Goal: Book appointment/travel/reservation

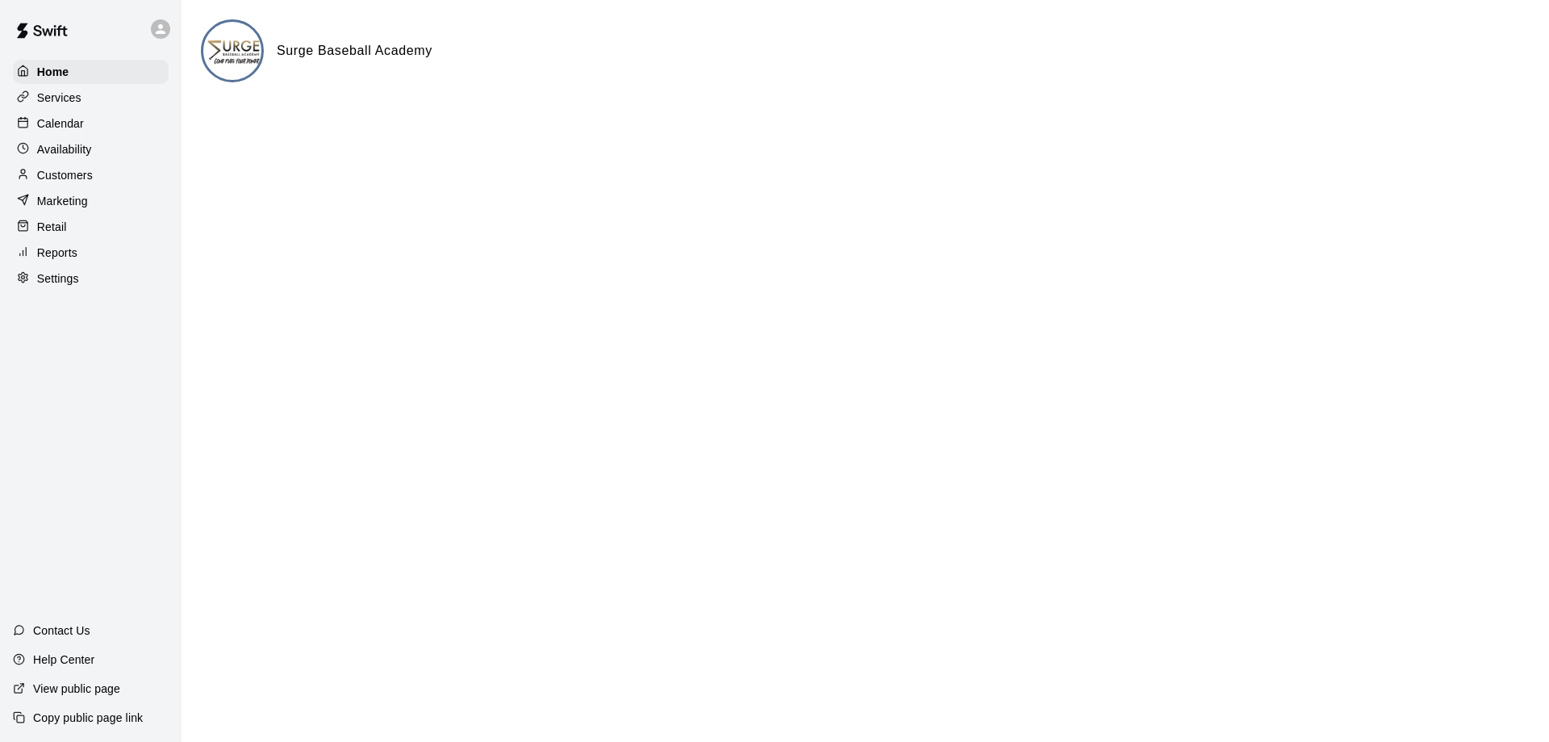
click at [73, 125] on p "Calendar" at bounding box center [60, 123] width 47 height 16
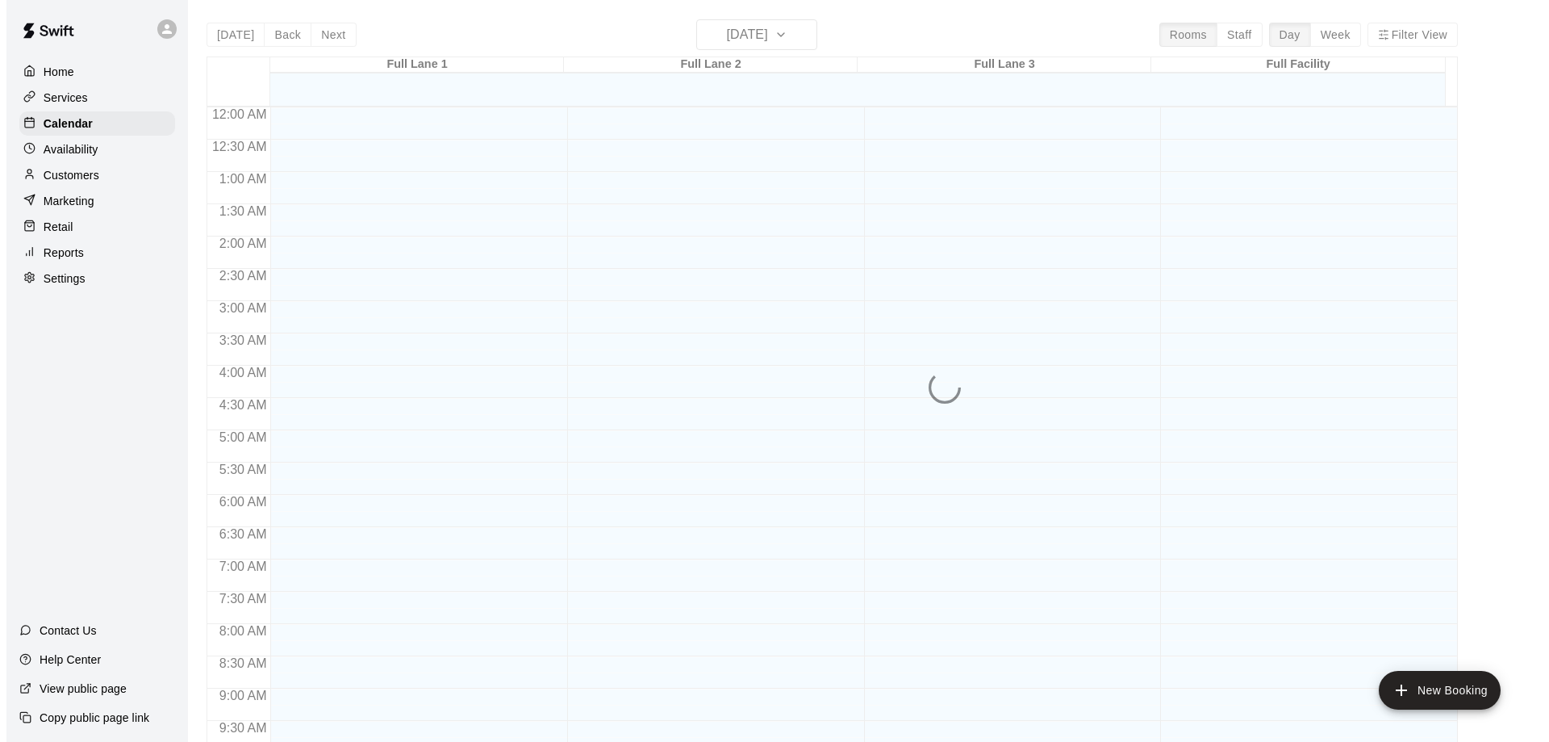
scroll to position [846, 0]
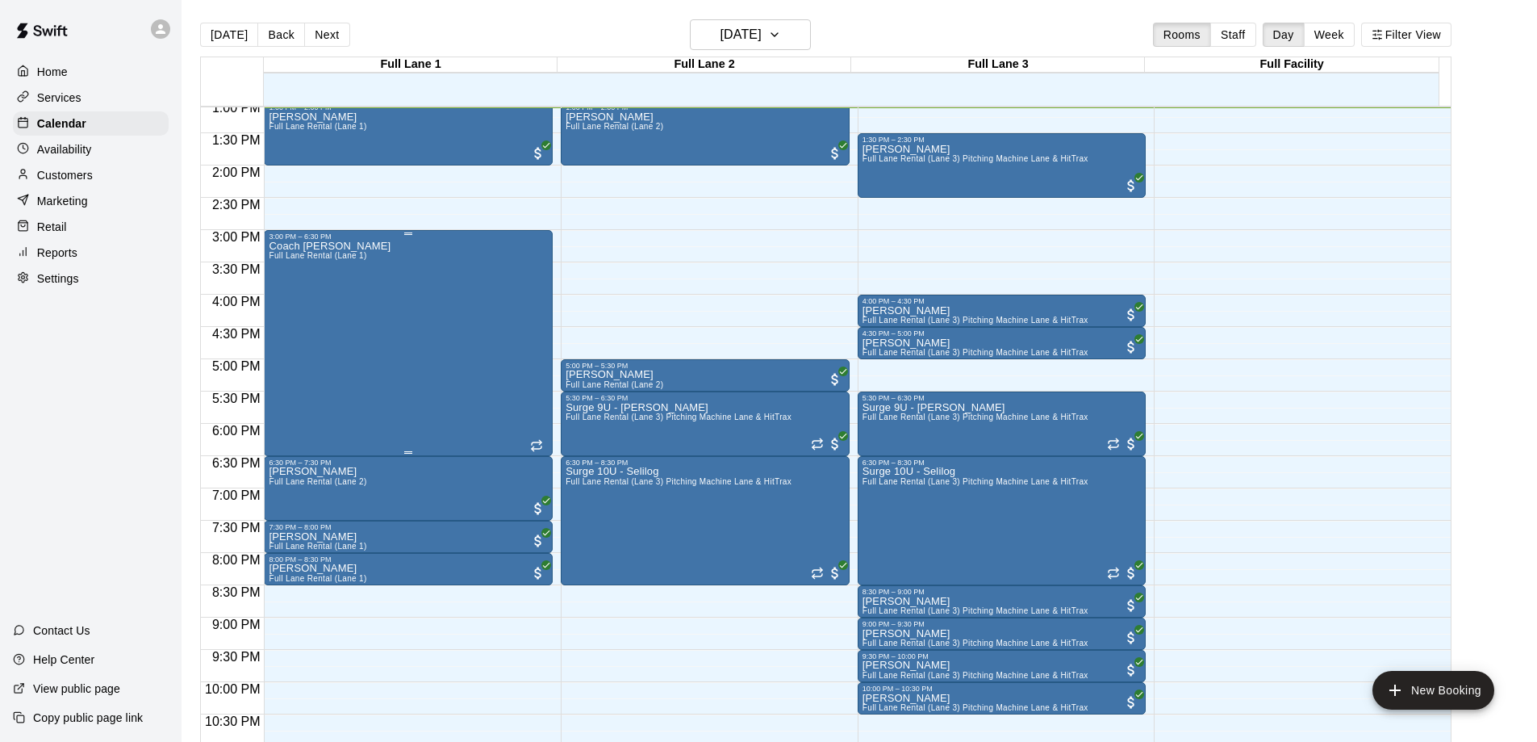
click at [377, 364] on div "Coach Wes Full Lane Rental (Lane 1)" at bounding box center [408, 611] width 279 height 742
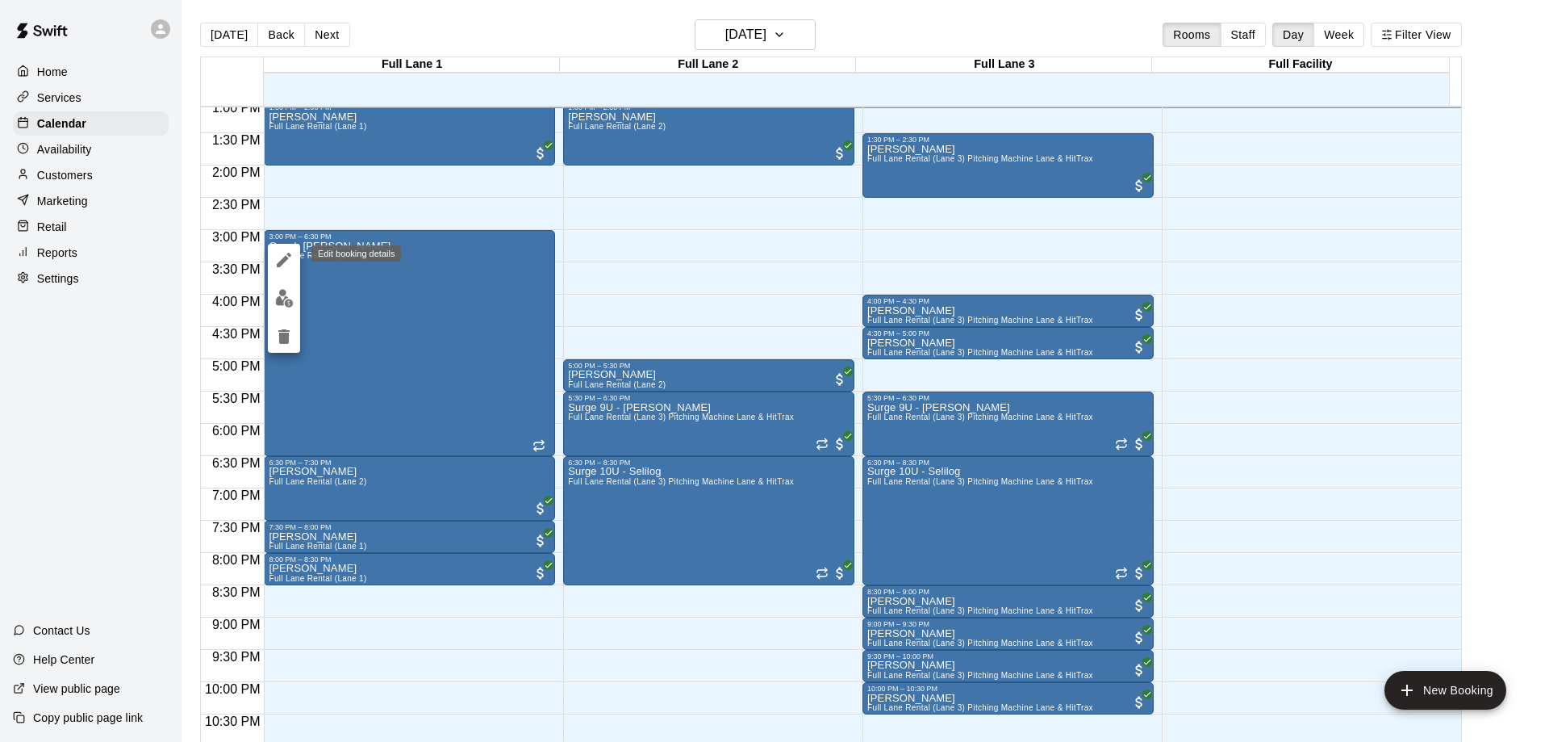
click at [286, 257] on icon "edit" at bounding box center [284, 260] width 15 height 15
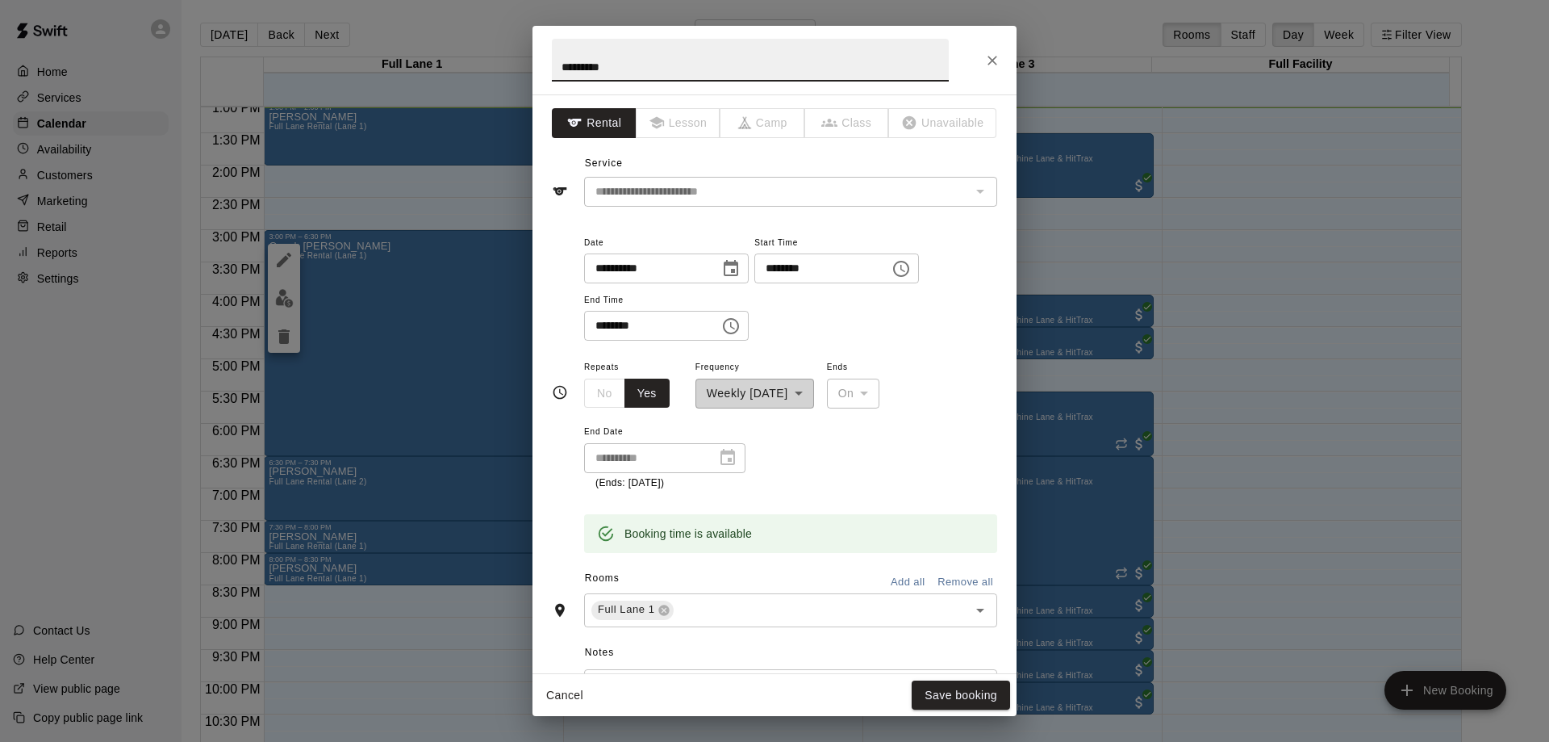
click at [739, 329] on icon "Choose time, selected time is 6:30 PM" at bounding box center [731, 326] width 16 height 16
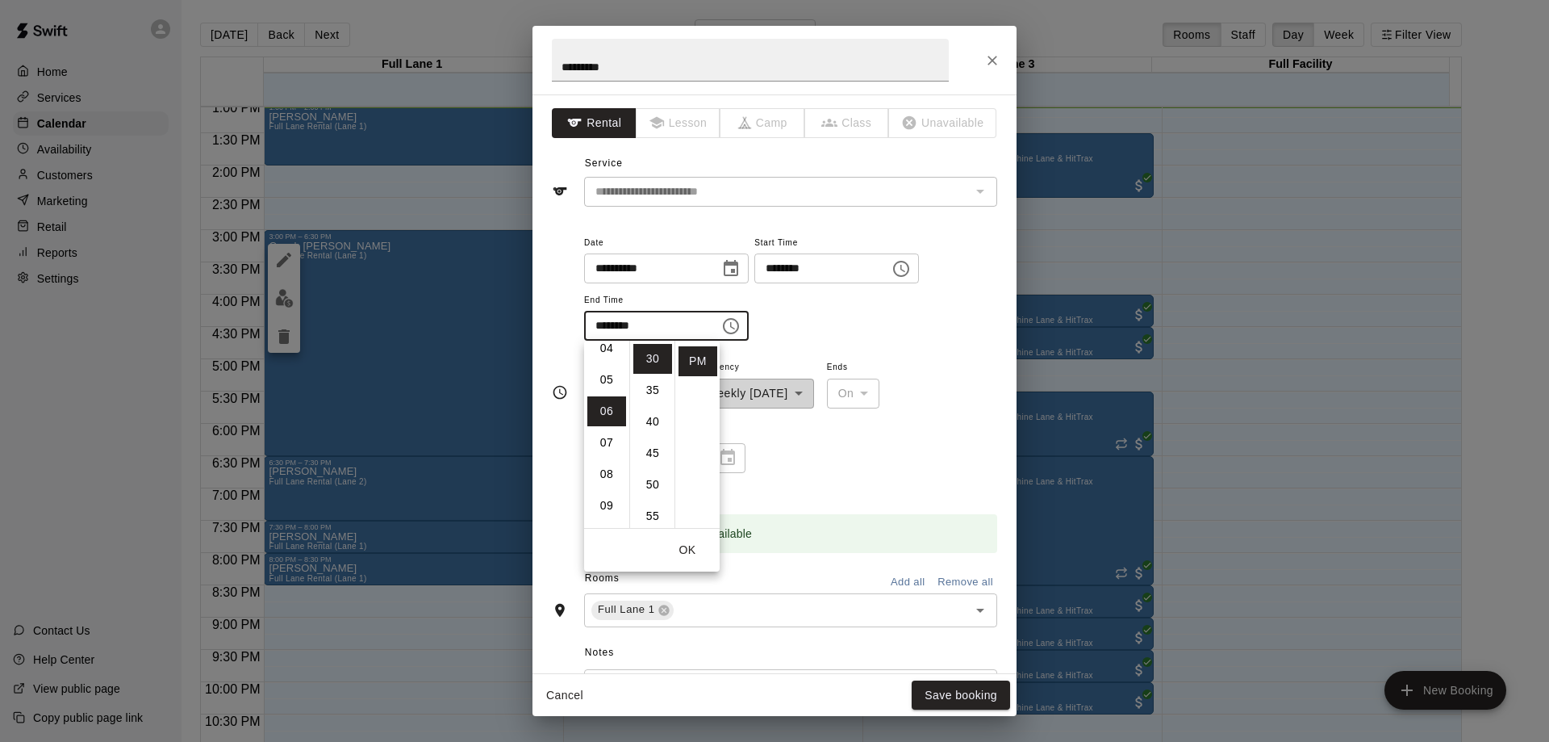
scroll to position [108, 0]
click at [602, 407] on li "05" at bounding box center [606, 408] width 39 height 30
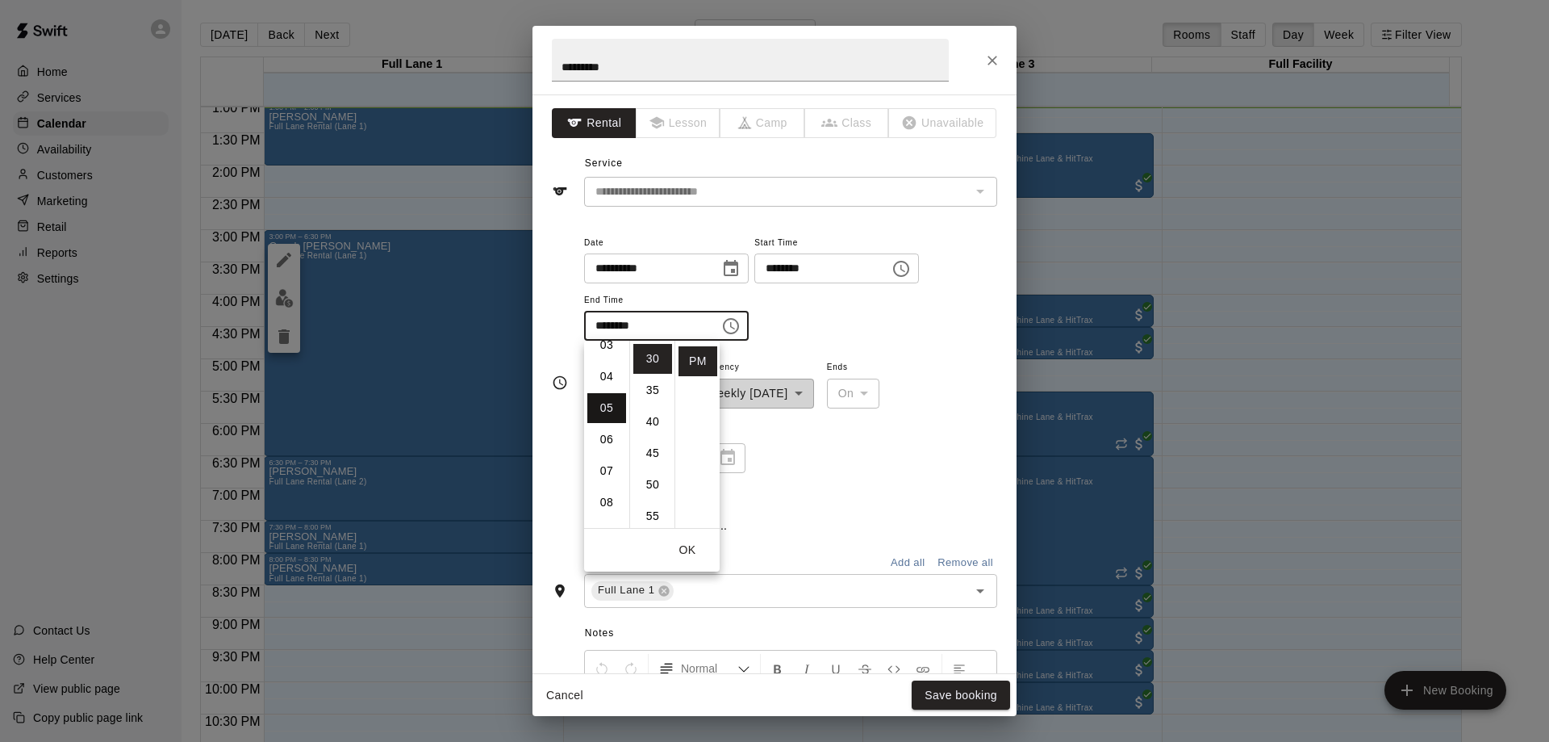
type input "********"
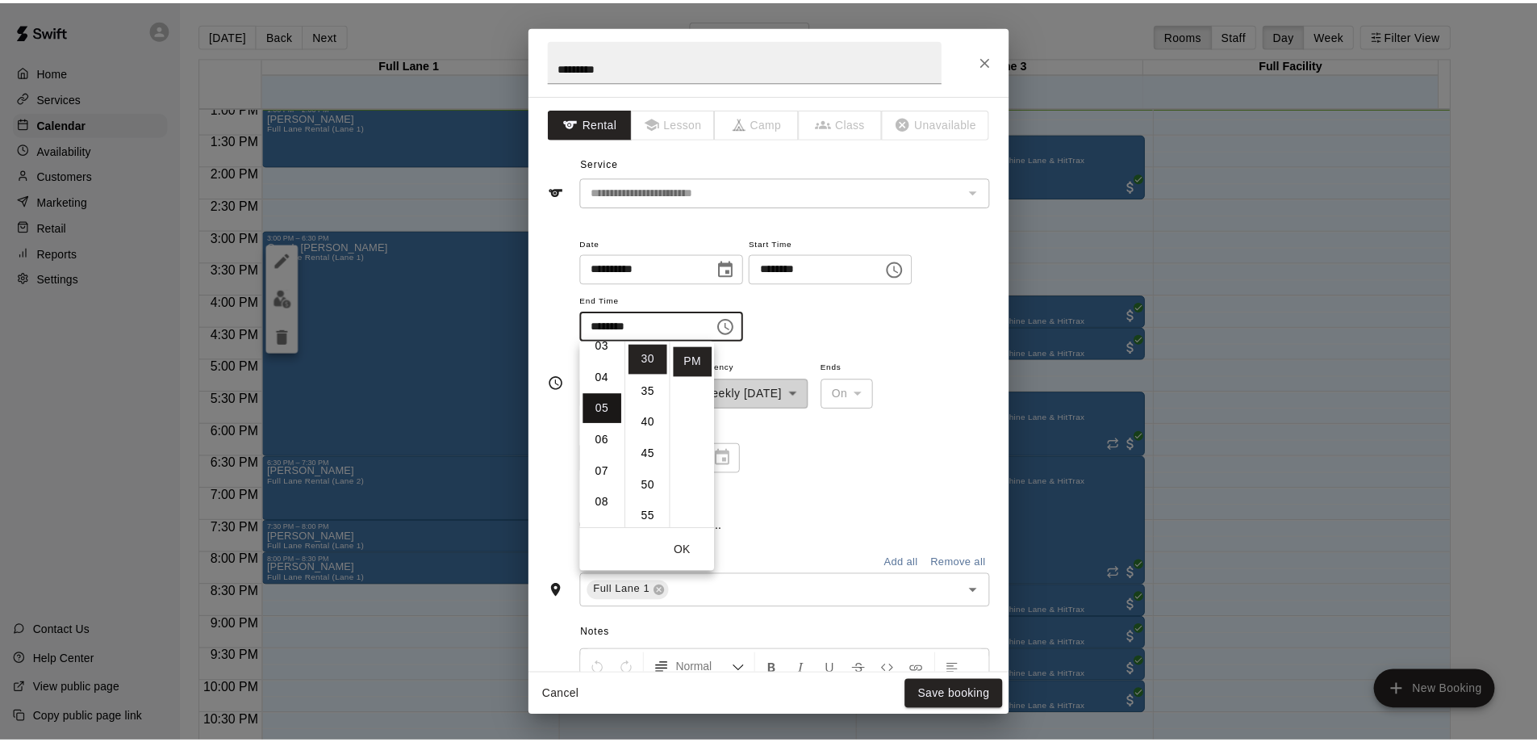
scroll to position [157, 0]
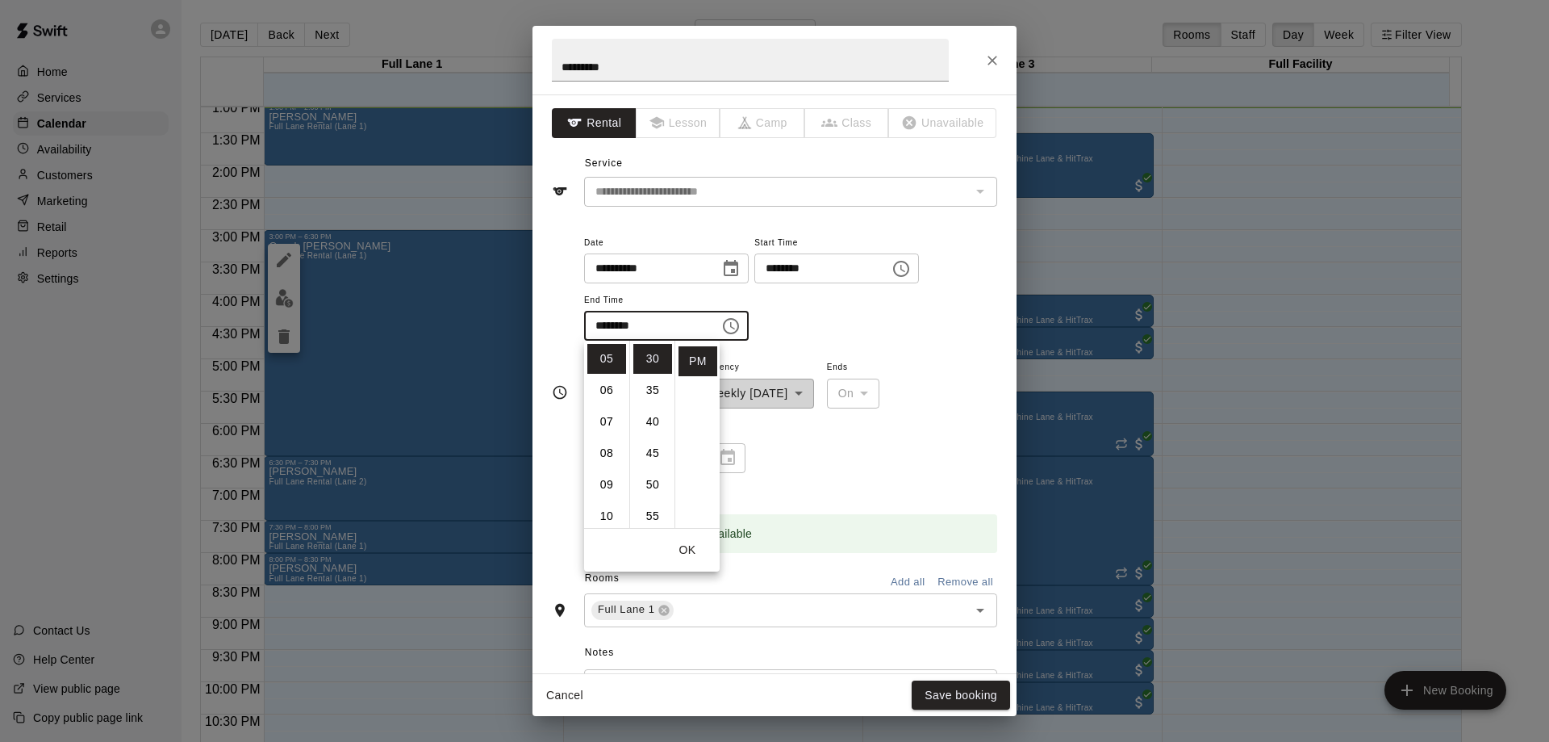
click at [691, 546] on button "OK" at bounding box center [688, 550] width 52 height 30
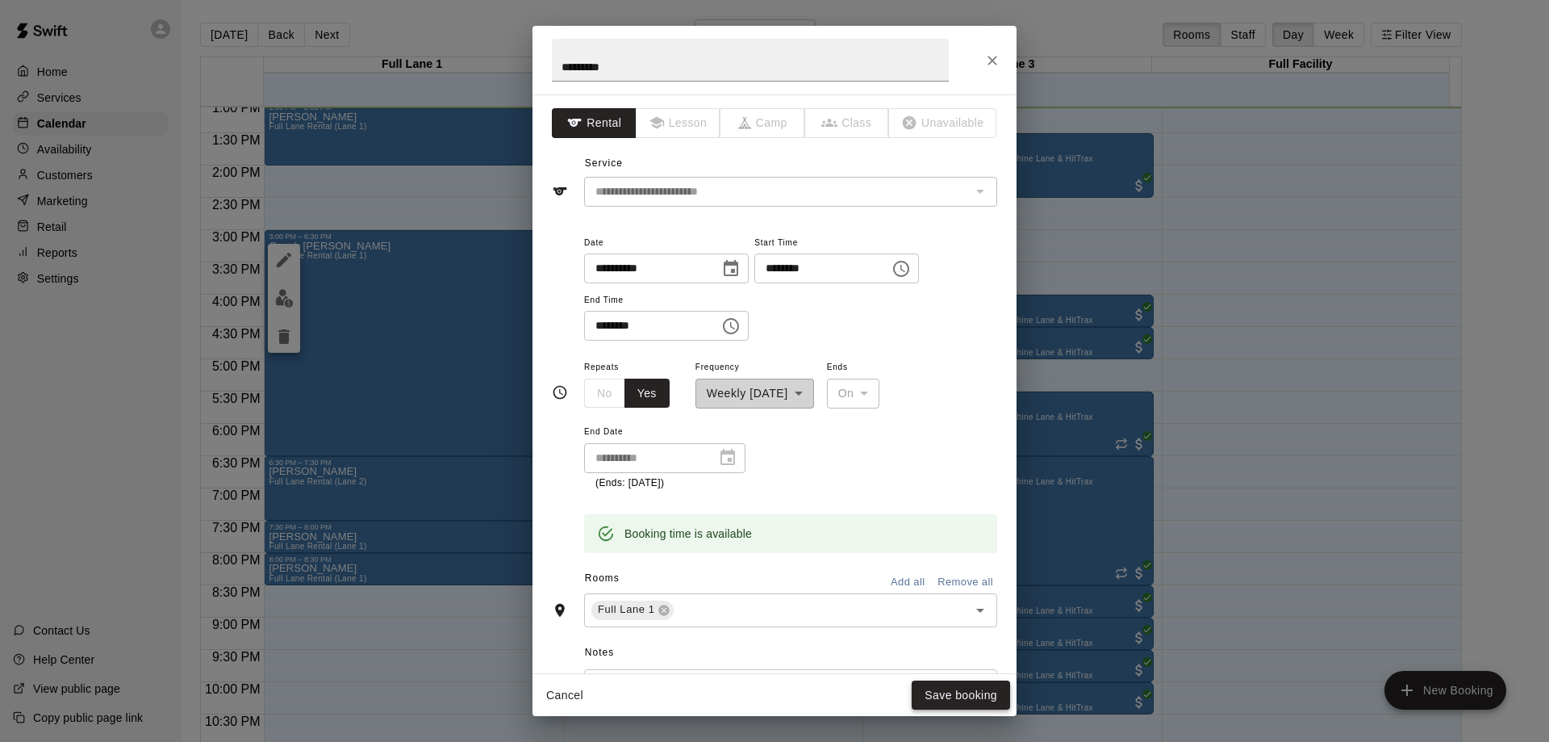
click at [963, 696] on button "Save booking" at bounding box center [961, 695] width 98 height 30
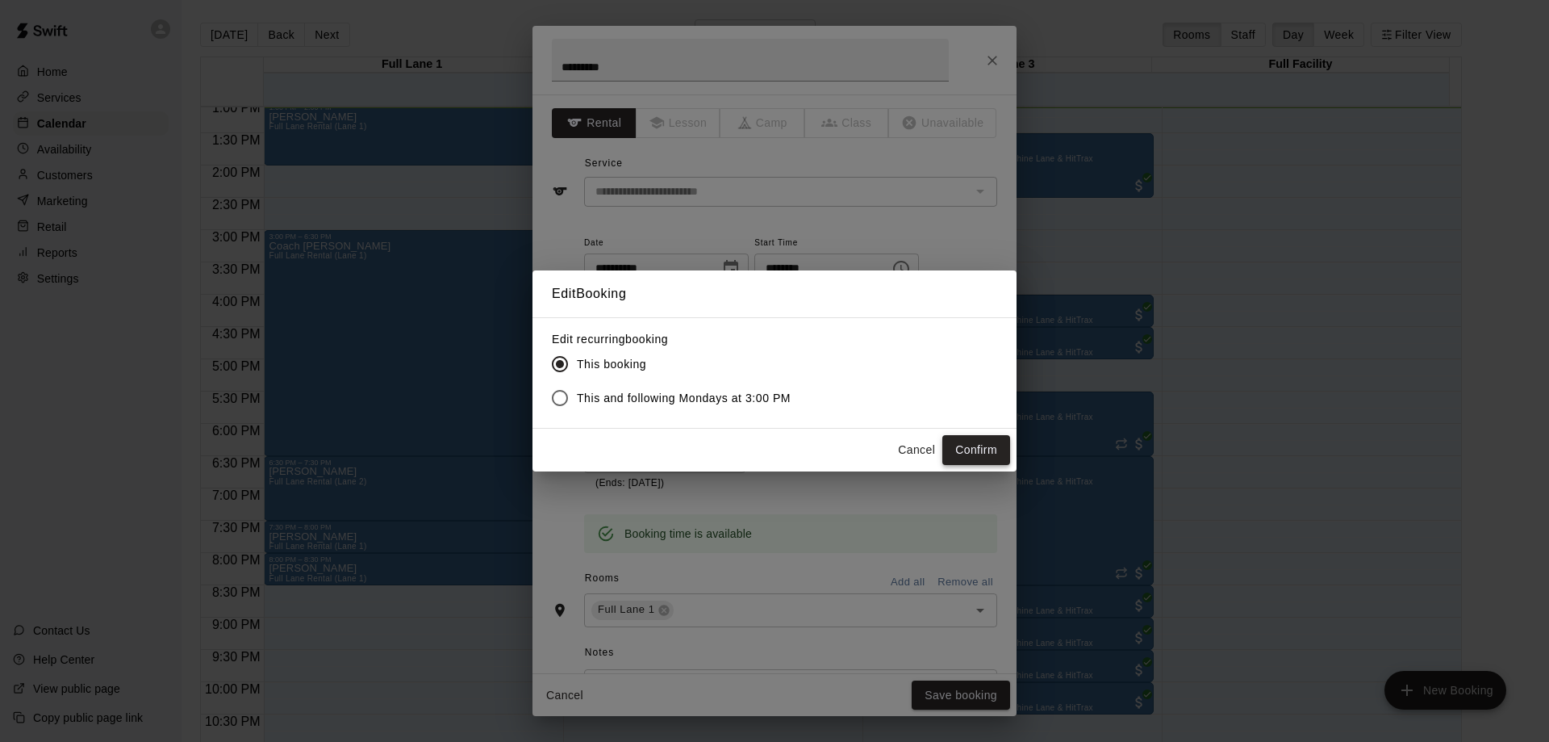
click at [961, 452] on button "Confirm" at bounding box center [977, 450] width 68 height 30
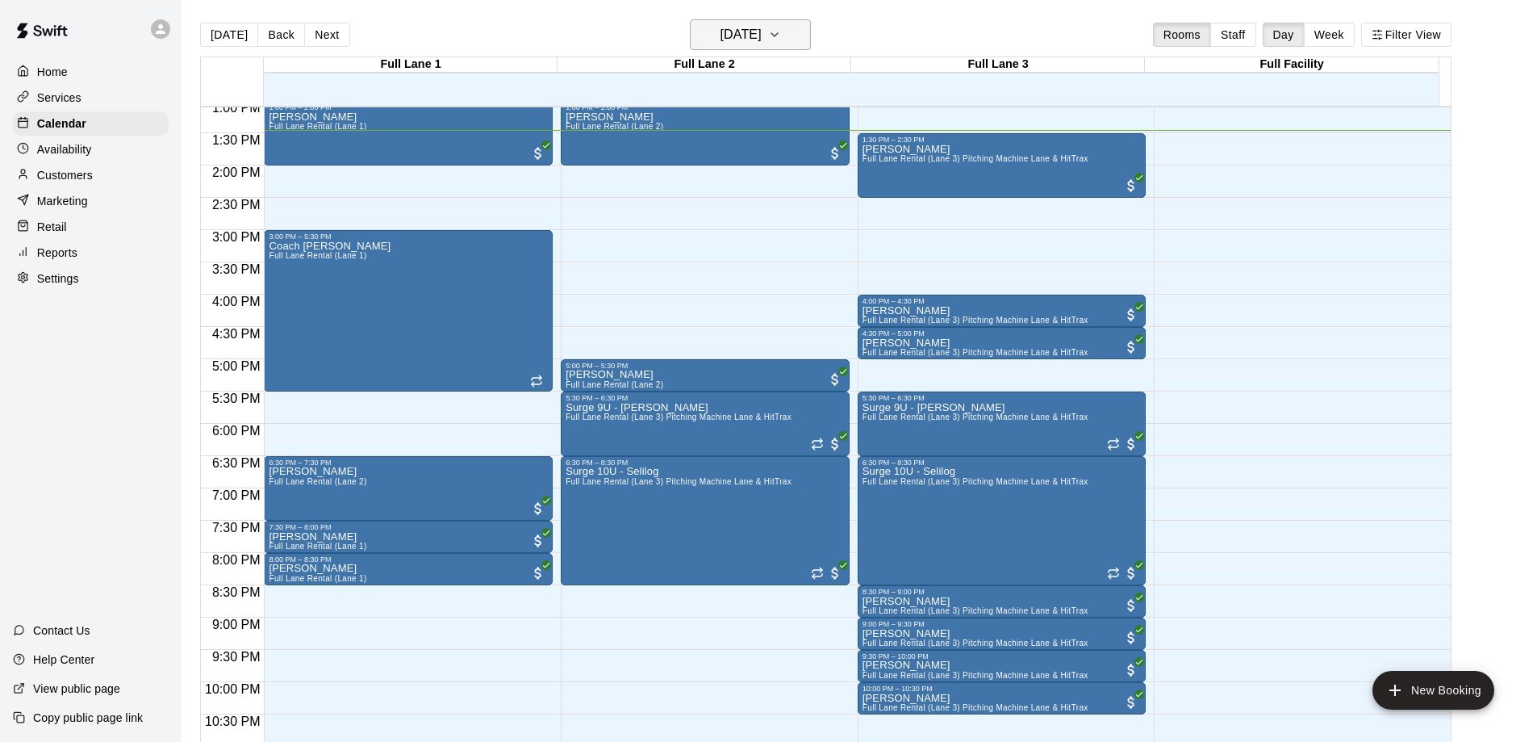
click at [762, 37] on h6 "[DATE]" at bounding box center [741, 34] width 41 height 23
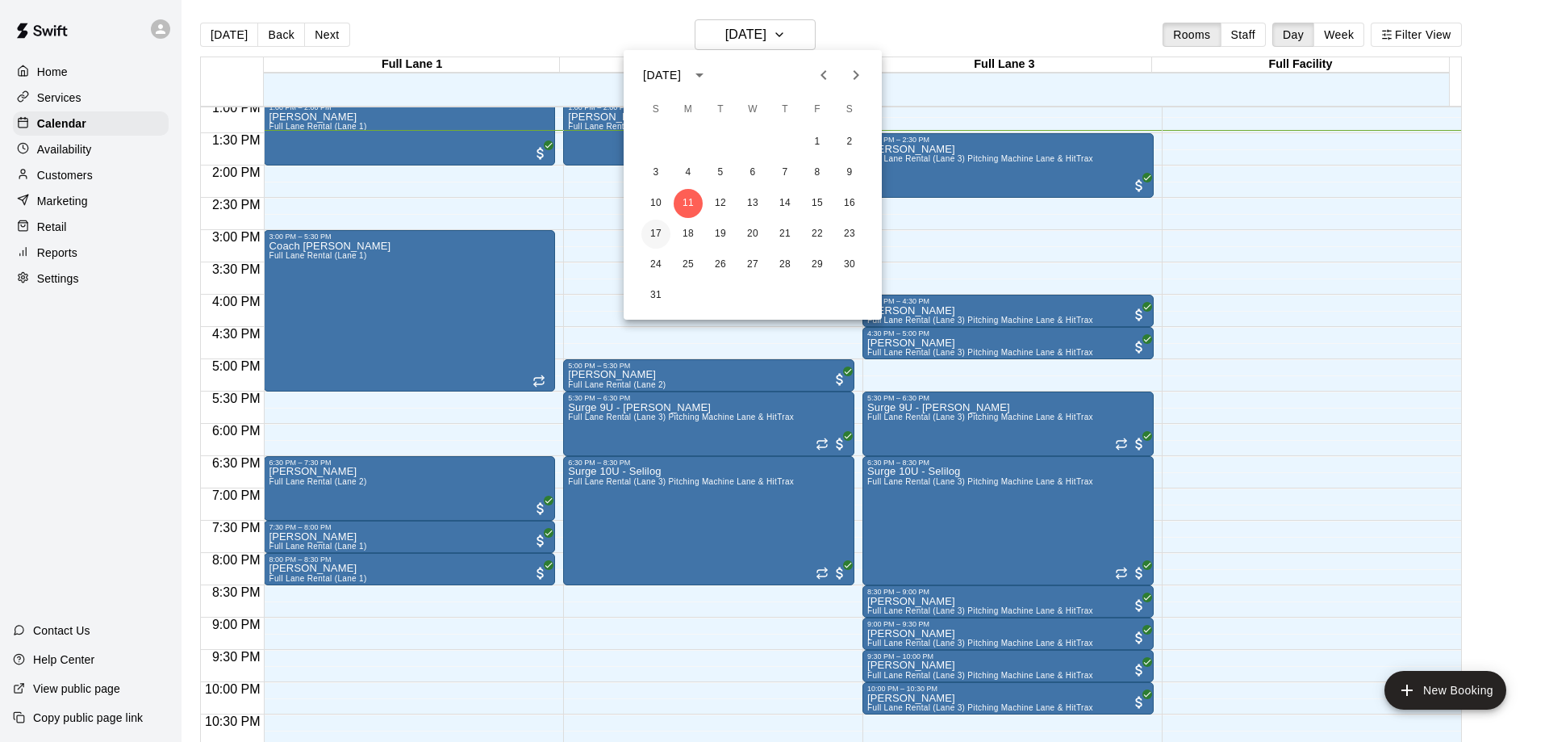
click at [654, 232] on button "17" at bounding box center [656, 233] width 29 height 29
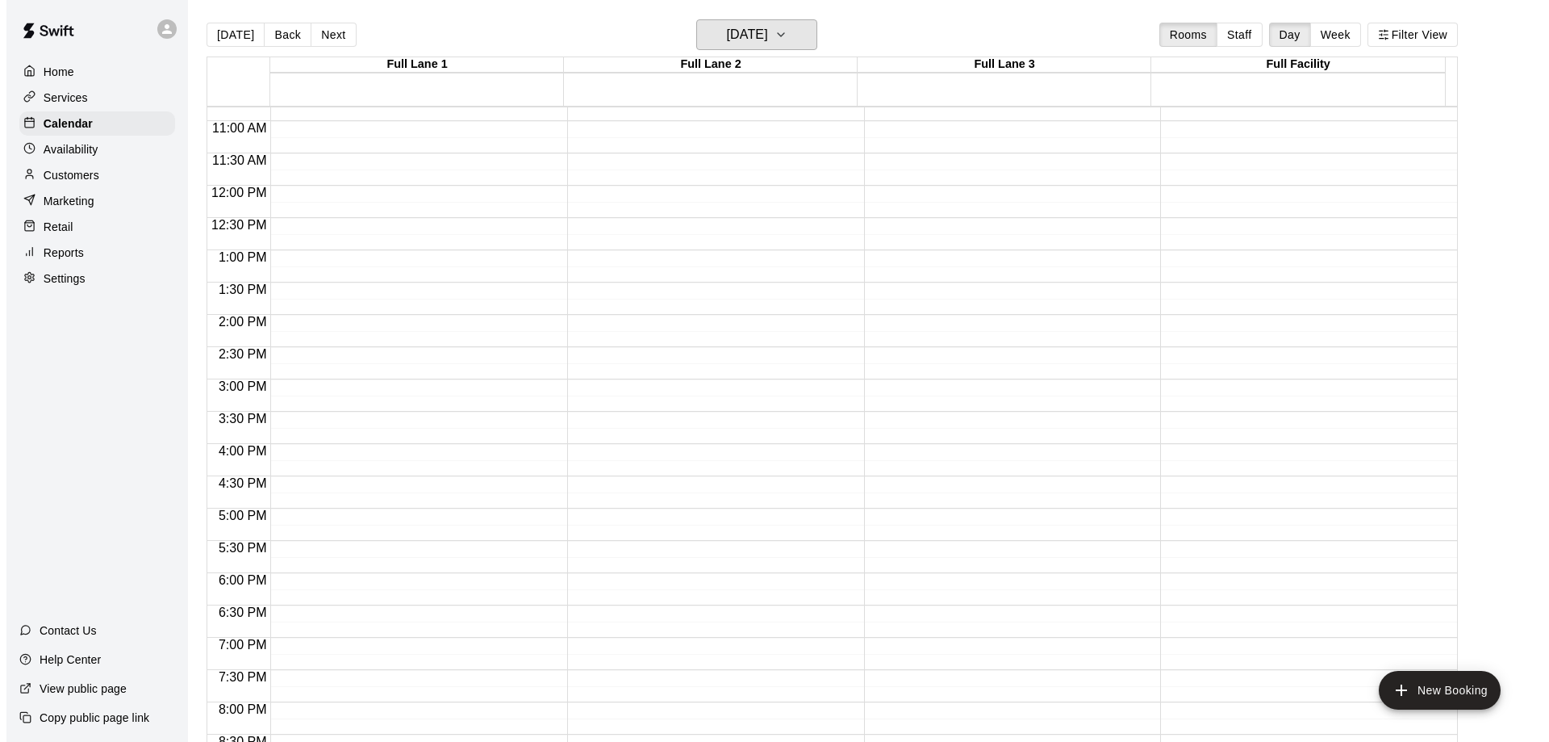
scroll to position [684, 0]
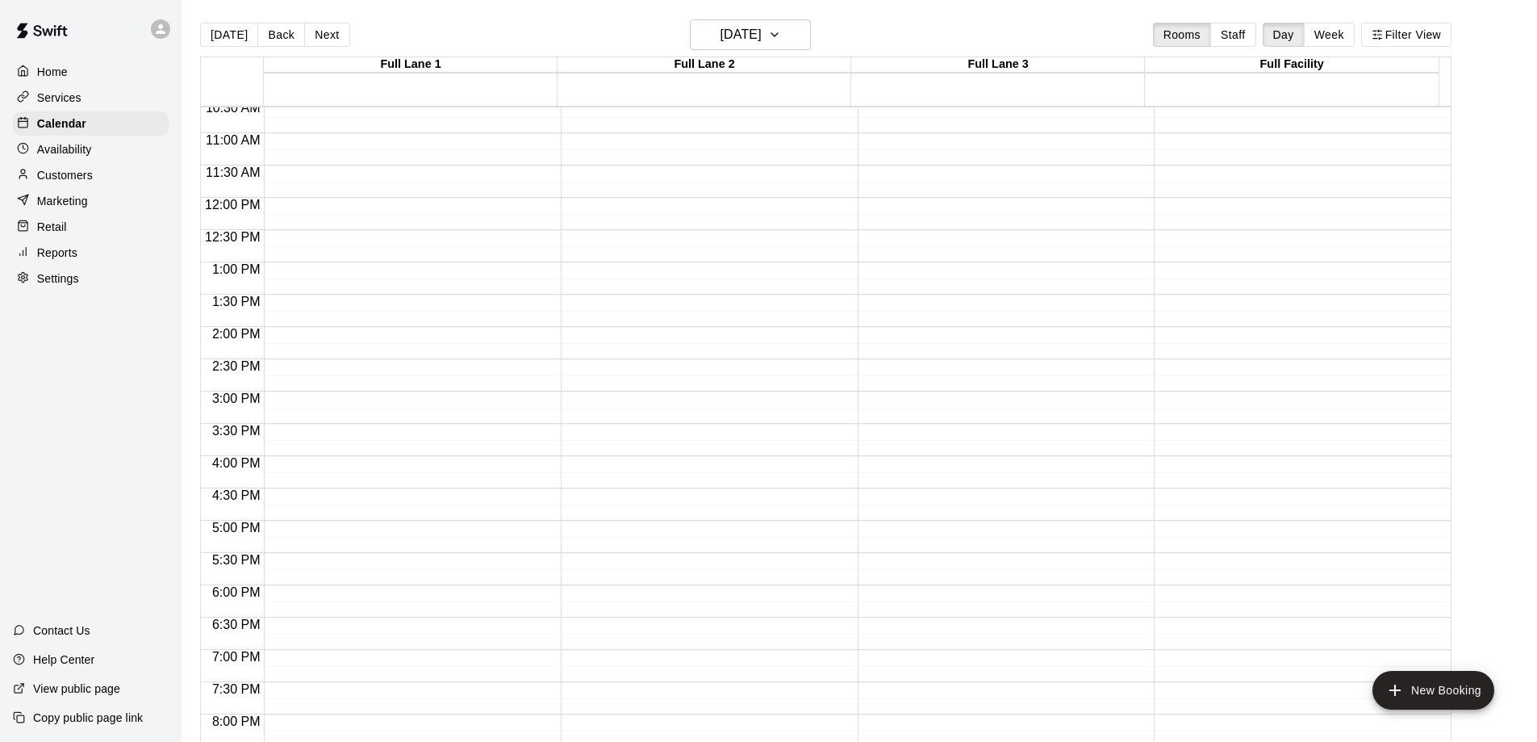
click at [320, 344] on div "11:45 PM – 11:59 PM Closed" at bounding box center [408, 197] width 289 height 1549
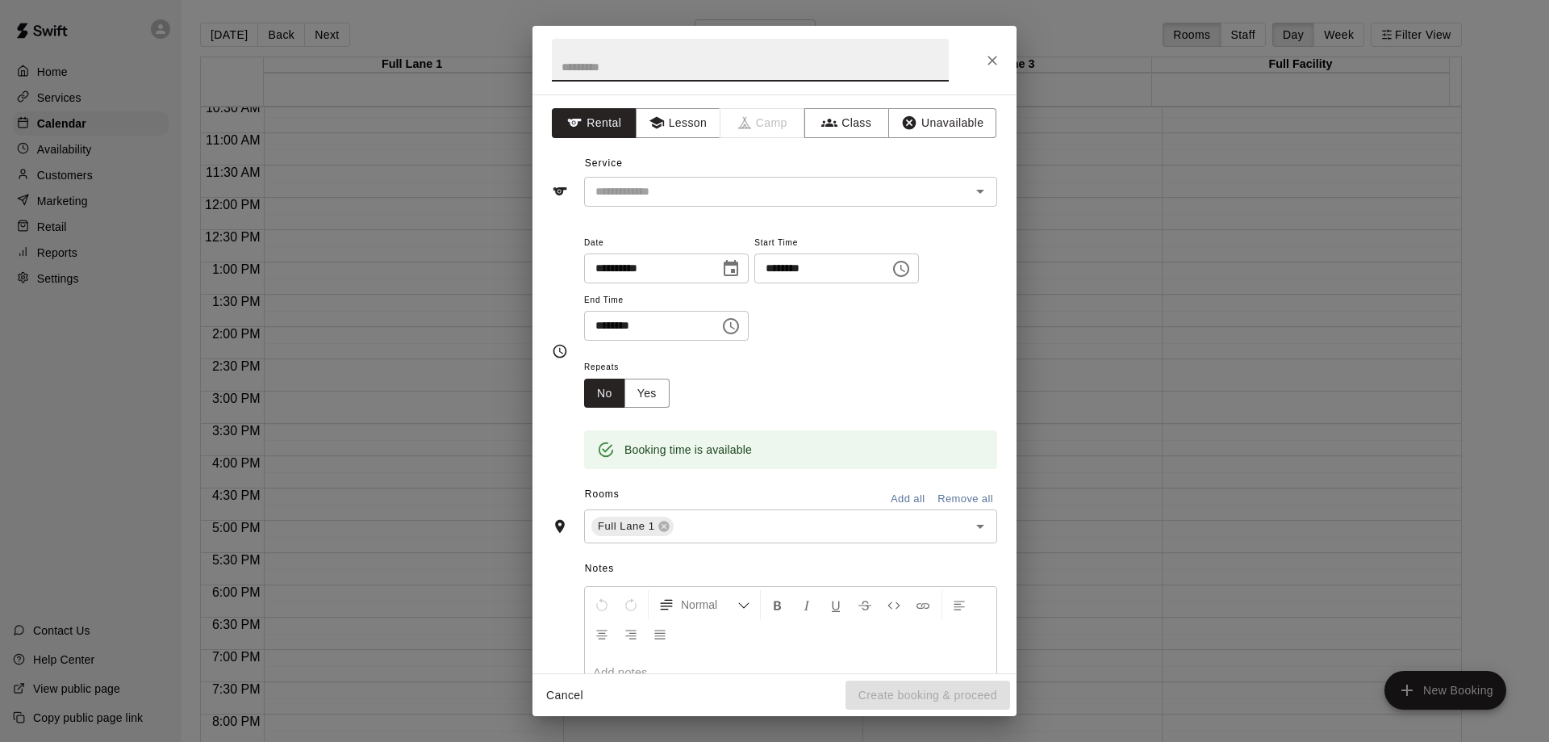
click at [739, 325] on icon "Choose time, selected time is 2:30 PM" at bounding box center [731, 326] width 16 height 16
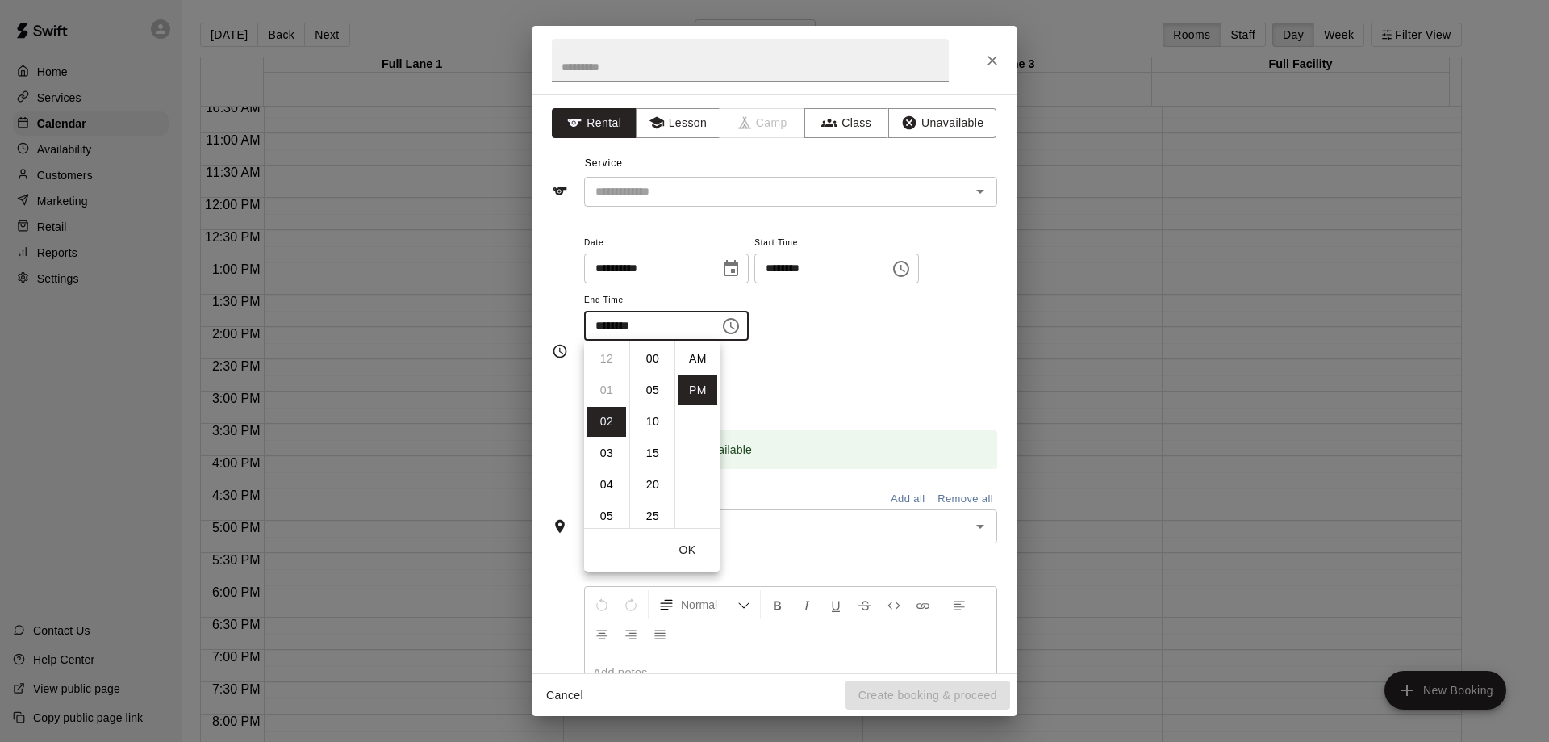
scroll to position [29, 0]
click at [608, 421] on li "04" at bounding box center [606, 422] width 39 height 30
click at [652, 359] on li "00" at bounding box center [652, 359] width 39 height 30
type input "********"
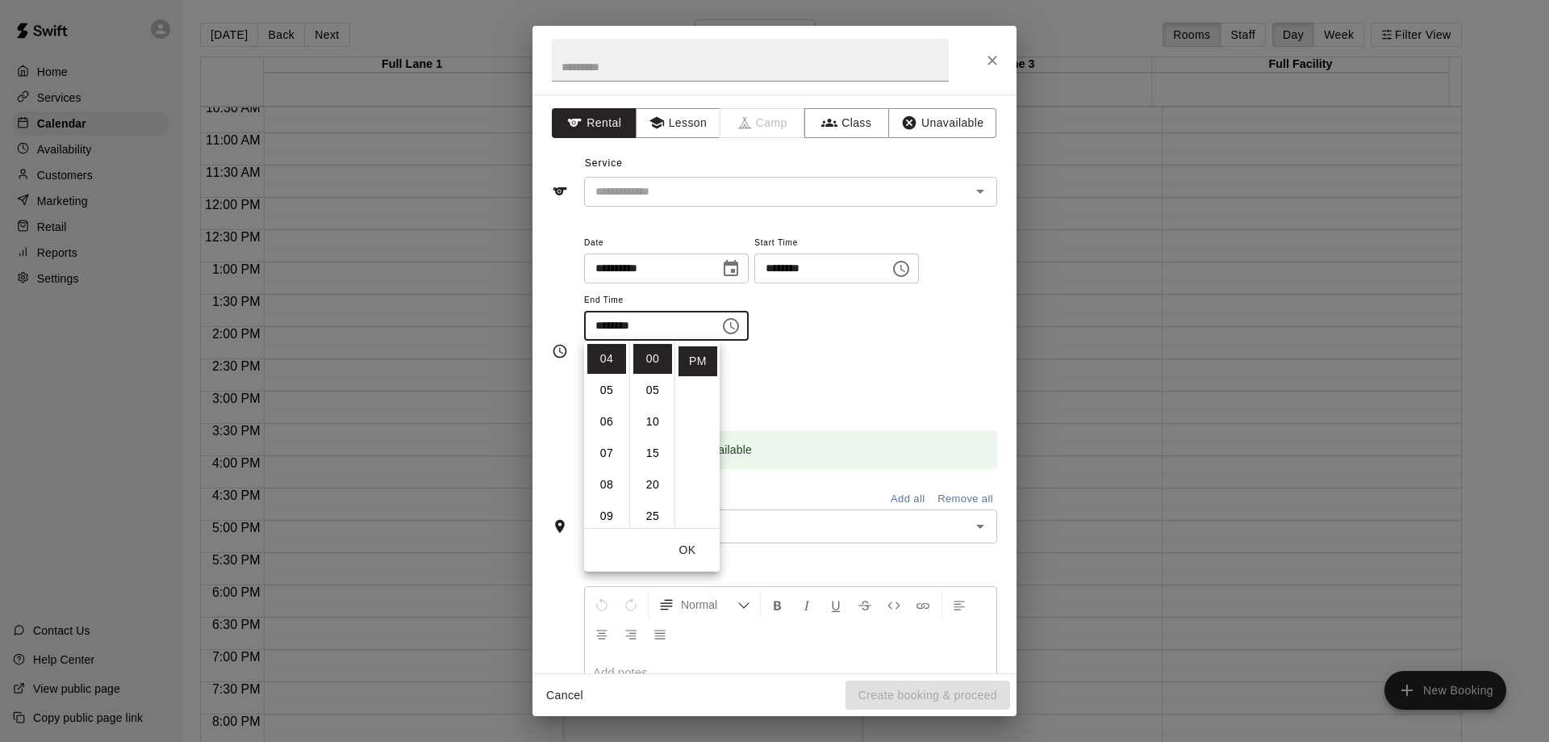
click at [685, 549] on button "OK" at bounding box center [688, 550] width 52 height 30
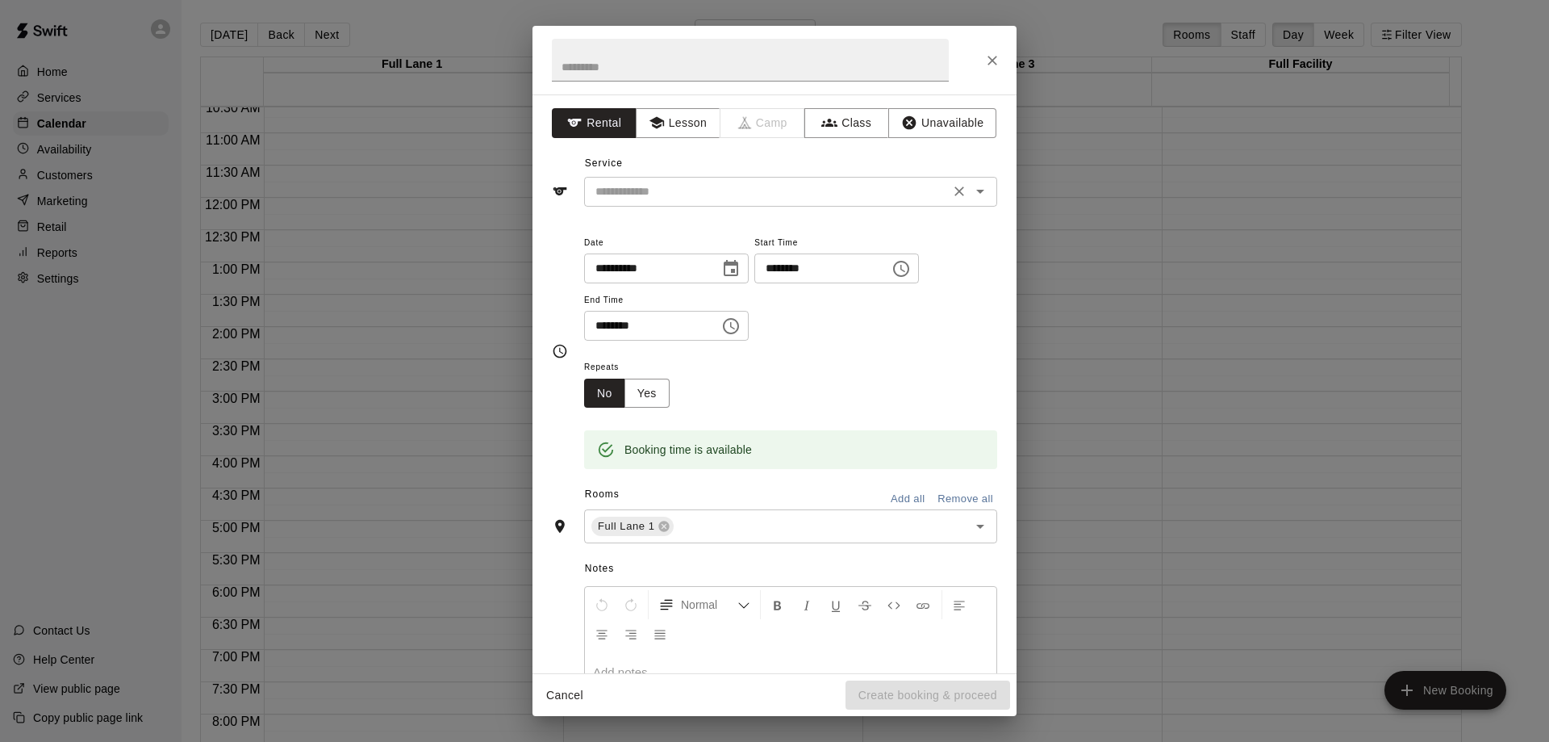
click at [976, 193] on icon "Open" at bounding box center [980, 192] width 8 height 4
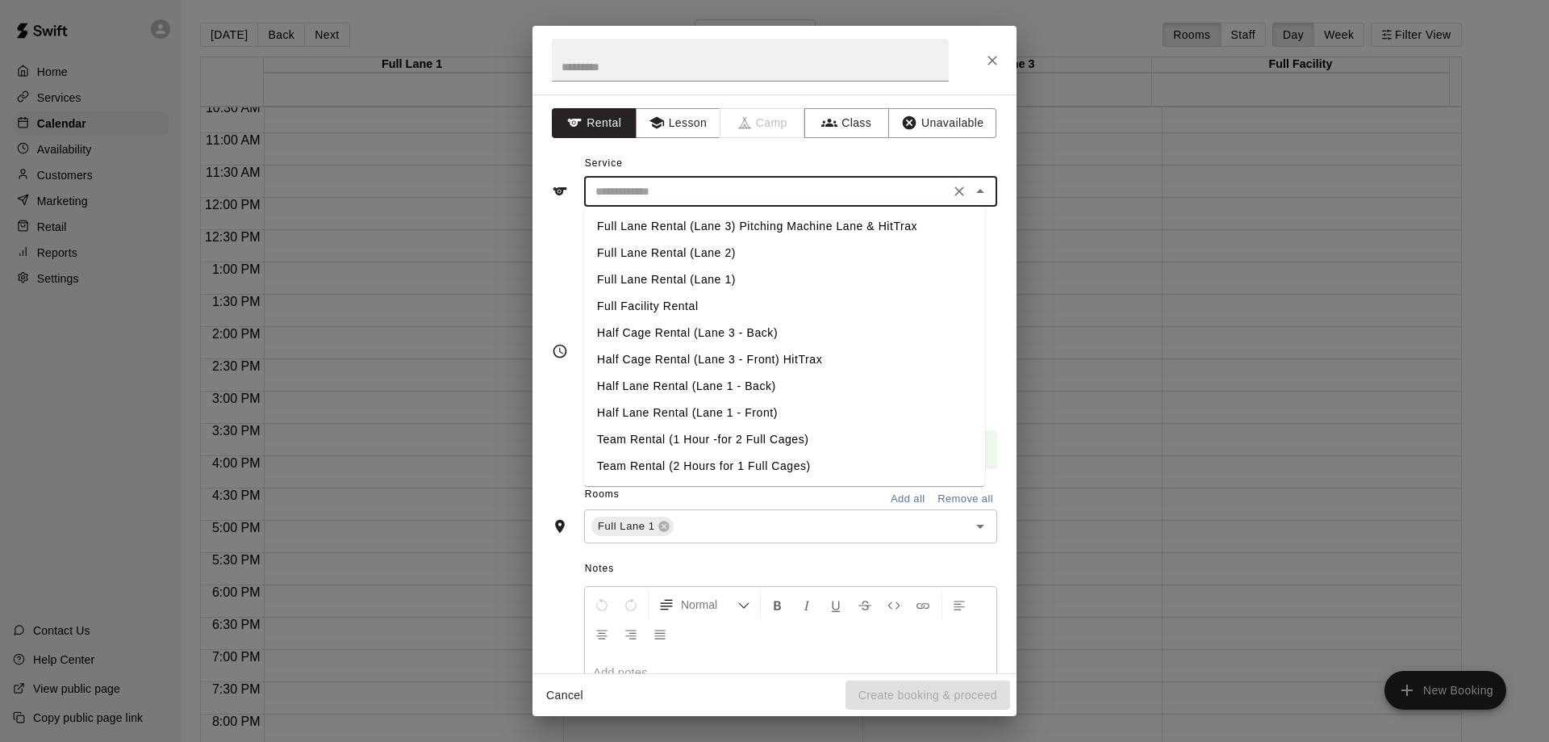
click at [670, 279] on li "Full Lane Rental (Lane 1)" at bounding box center [784, 279] width 401 height 27
type input "**********"
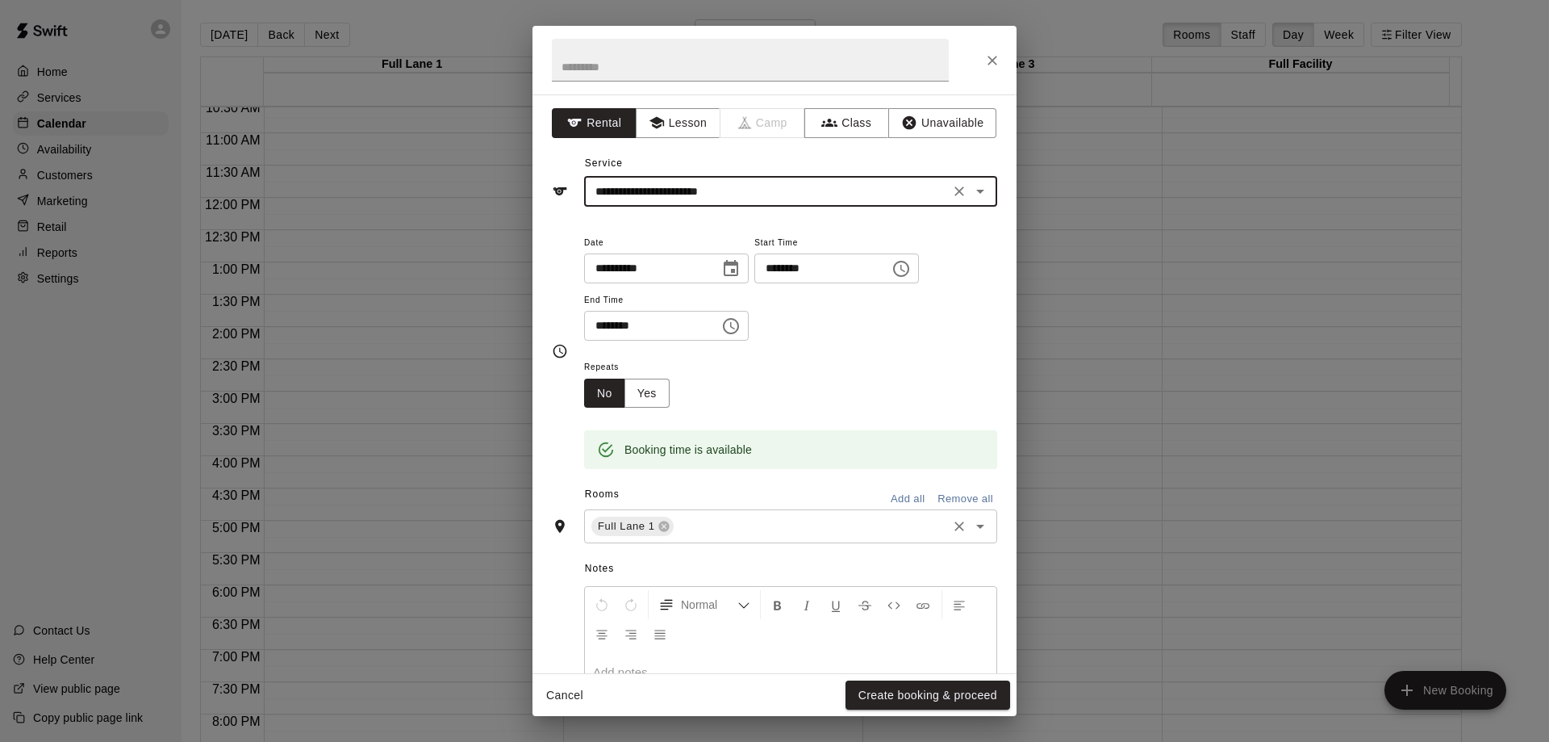
click at [976, 526] on icon "Open" at bounding box center [980, 527] width 8 height 4
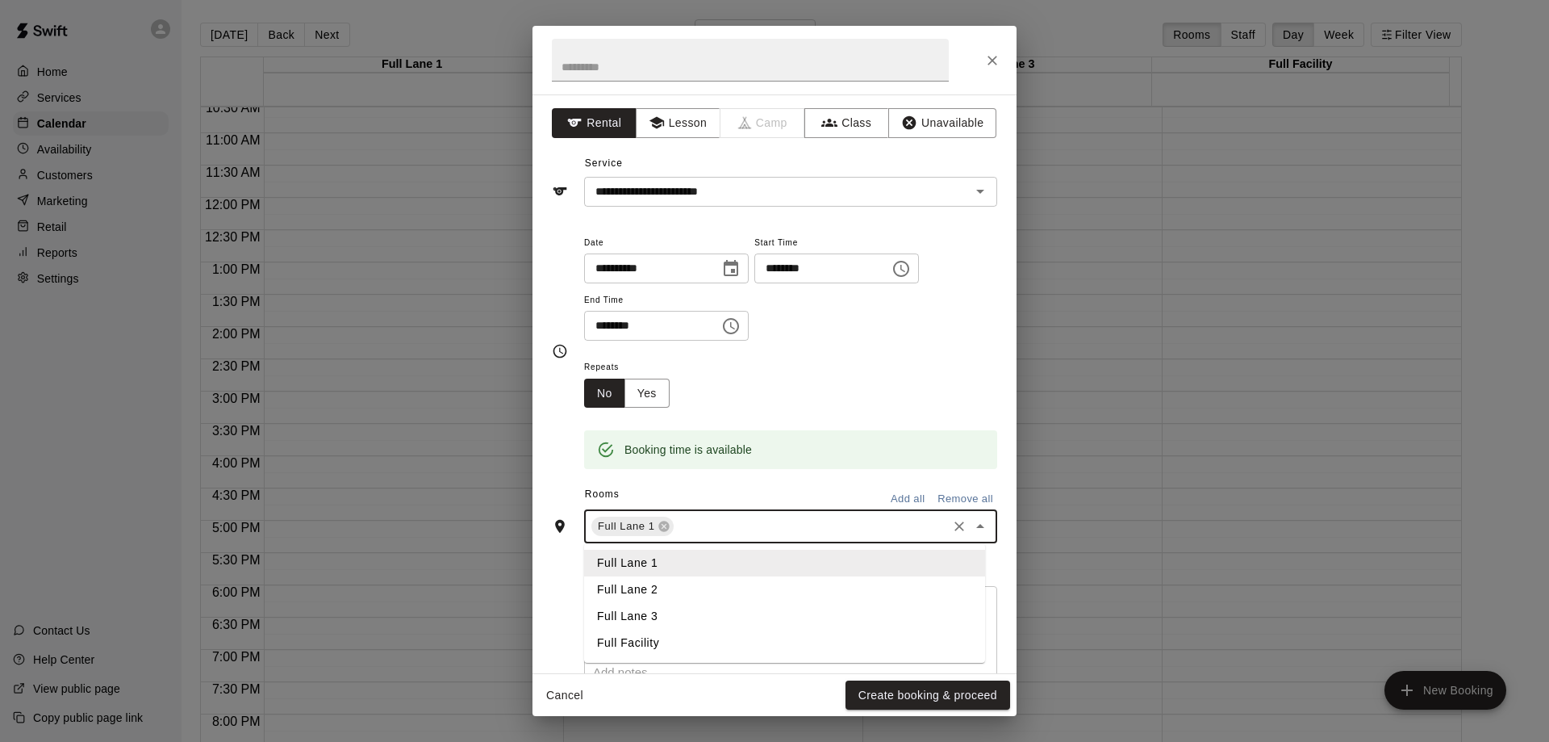
click at [644, 593] on li "Full Lane 2" at bounding box center [784, 589] width 401 height 27
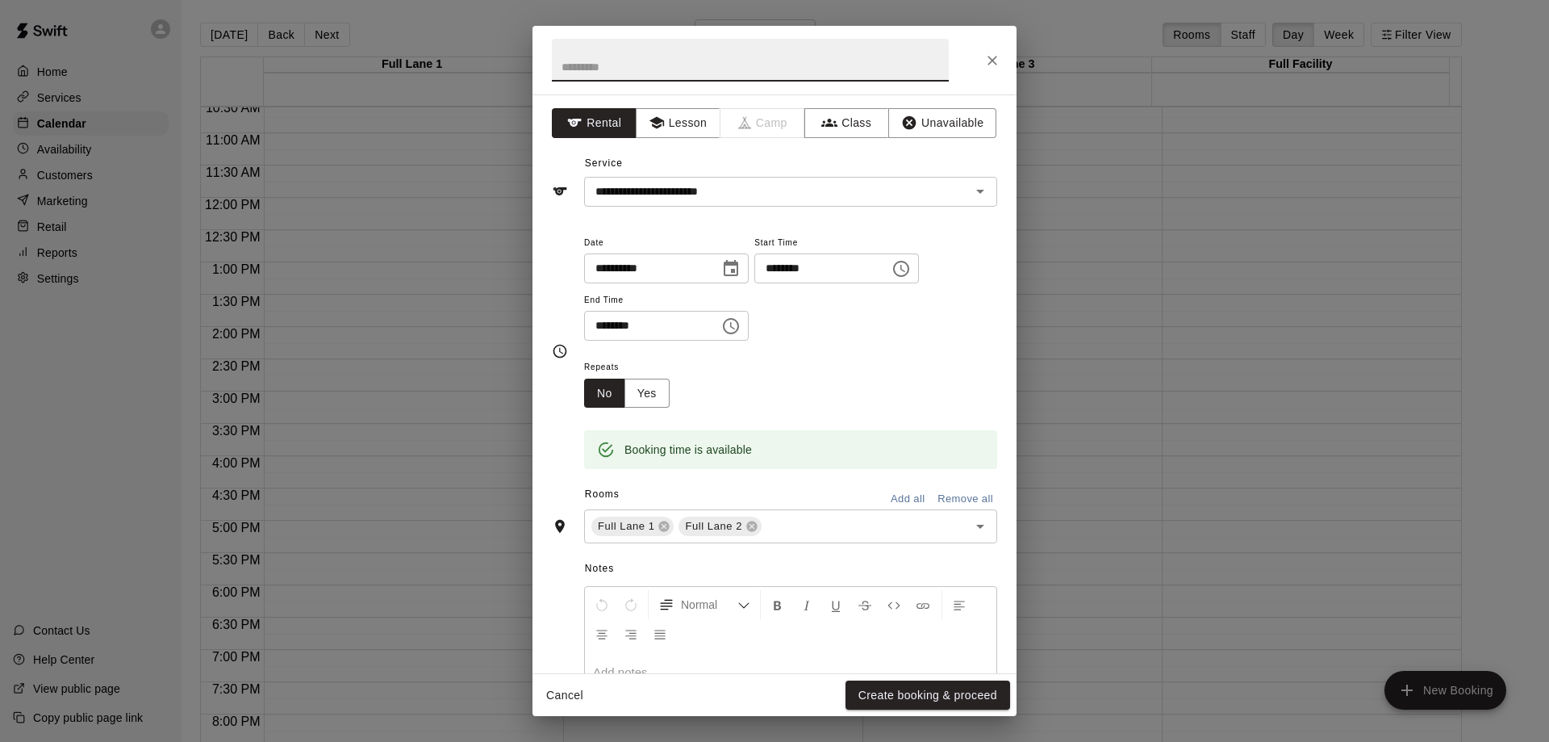
click at [639, 69] on input "text" at bounding box center [750, 60] width 397 height 43
type input "**********"
click at [937, 696] on button "Create booking & proceed" at bounding box center [928, 695] width 165 height 30
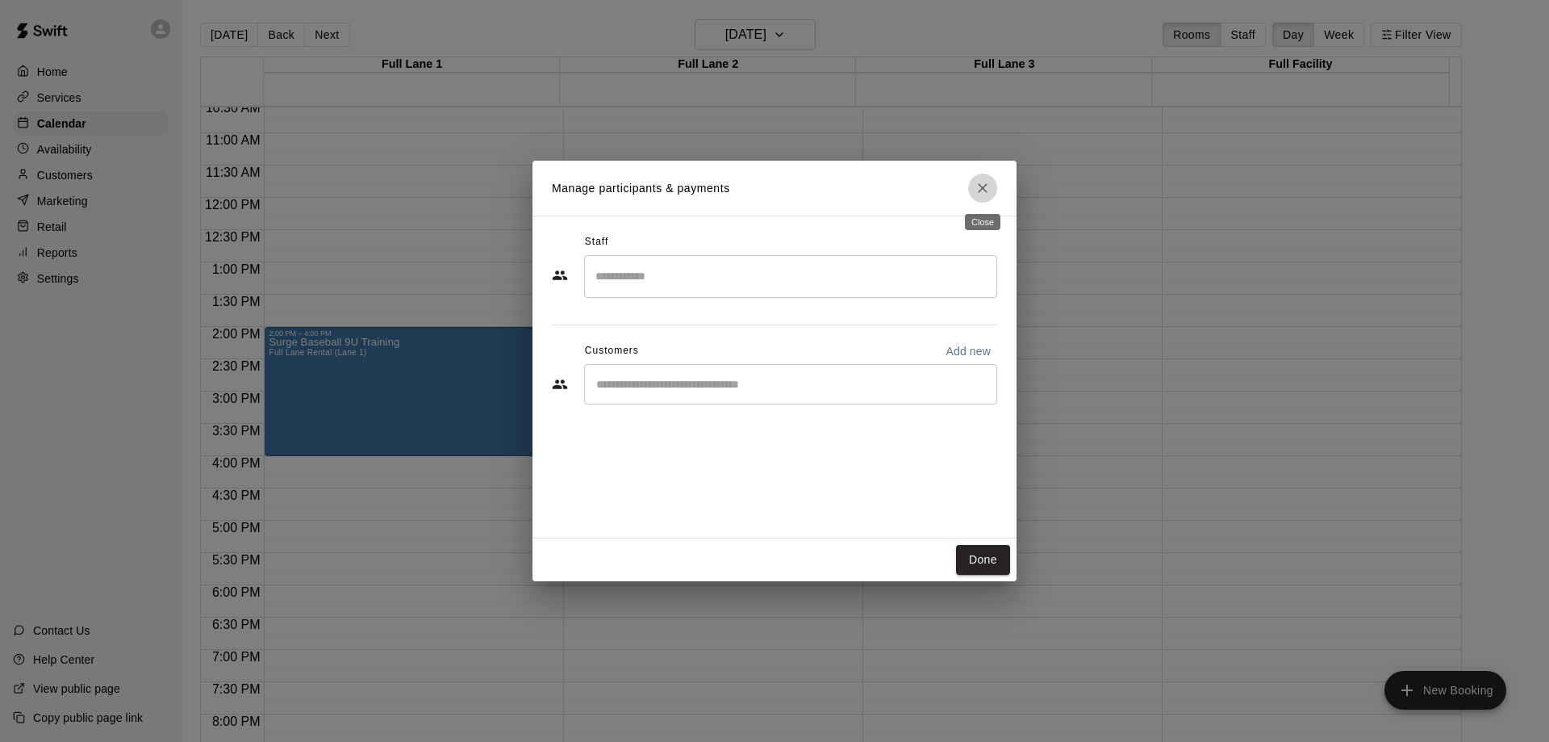
click at [985, 188] on icon "Close" at bounding box center [983, 188] width 16 height 16
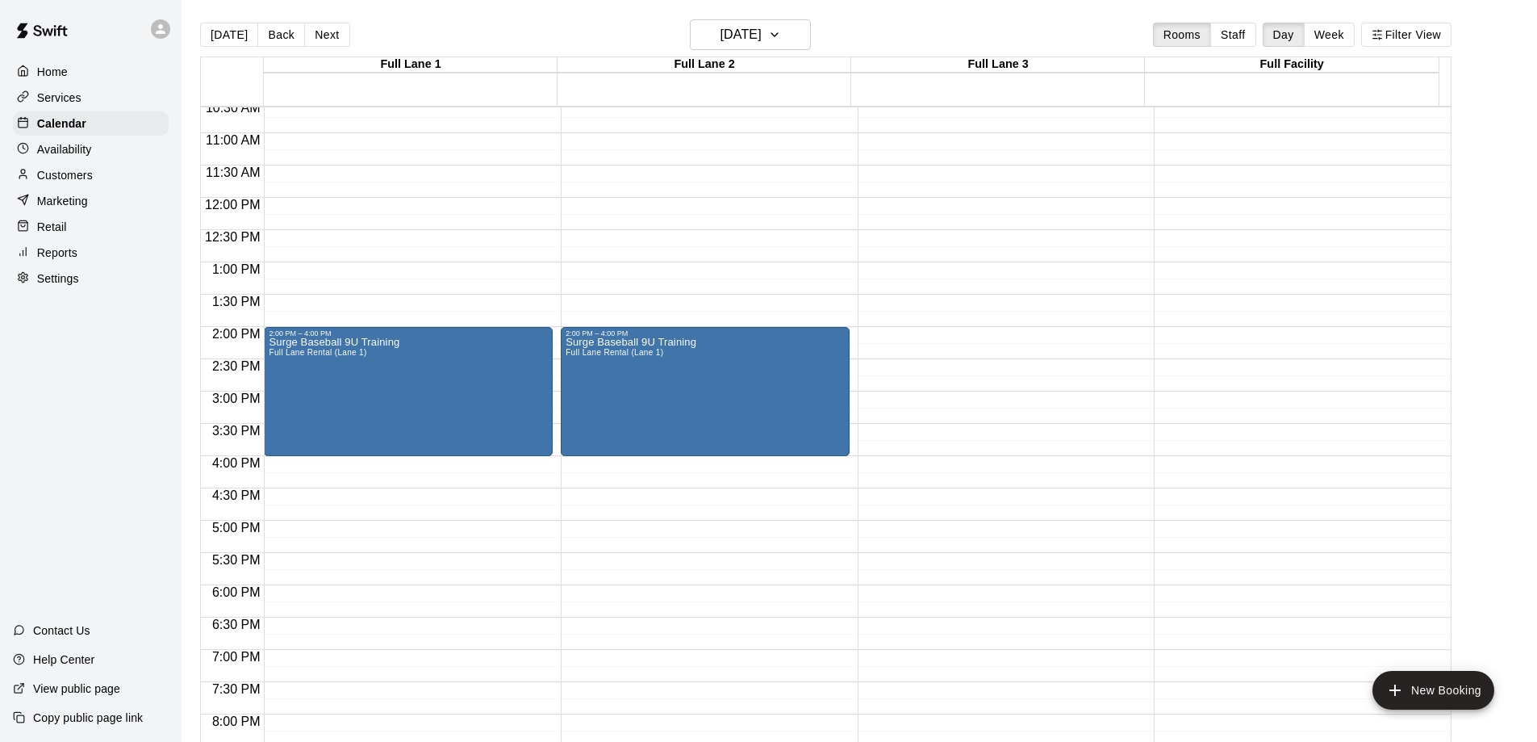
click at [341, 277] on div "2:00 PM – 4:00 PM Surge Baseball 9U Training Full Lane Rental (Lane 1) 11:45 PM…" at bounding box center [408, 197] width 289 height 1549
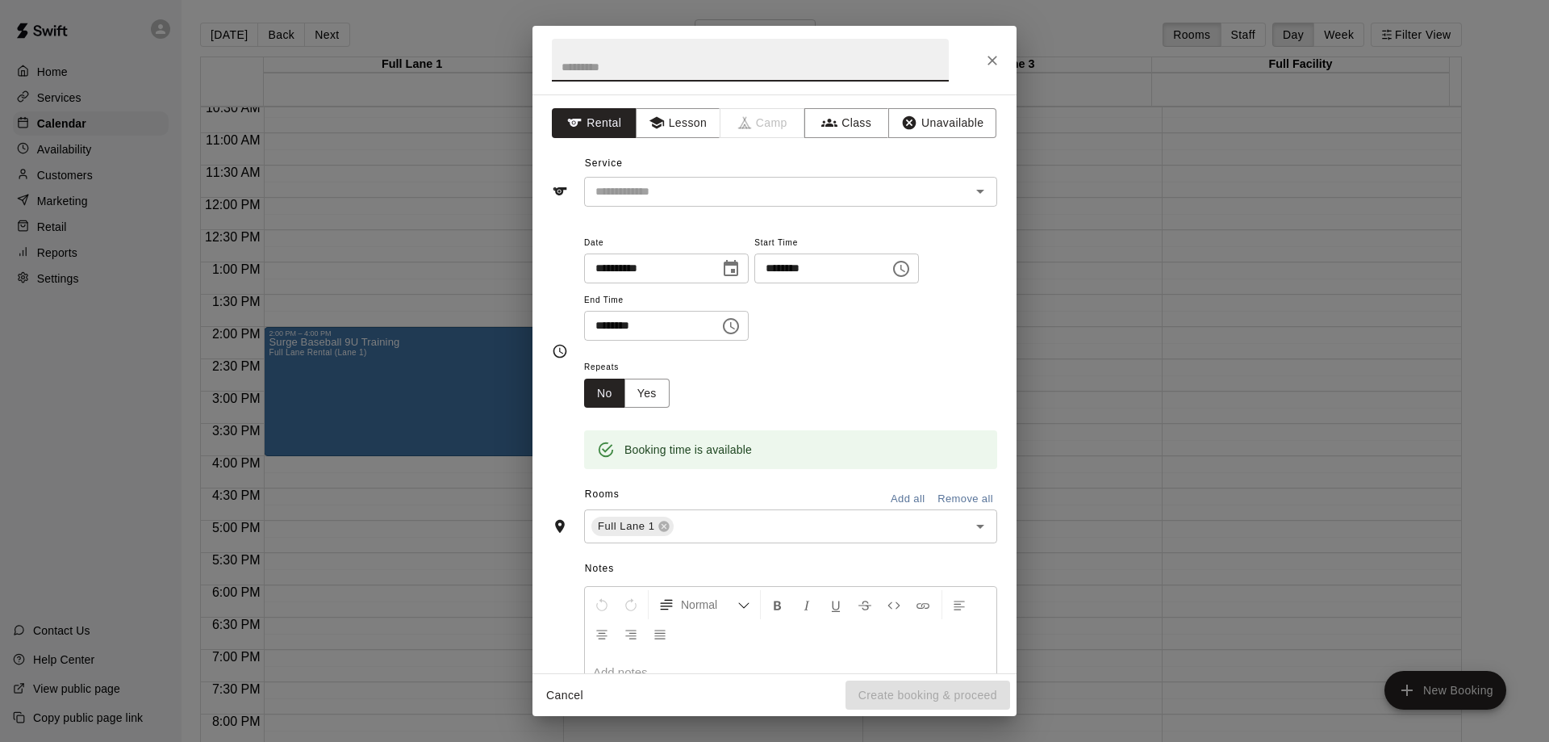
click at [741, 327] on icon "Choose time, selected time is 1:30 PM" at bounding box center [730, 325] width 19 height 19
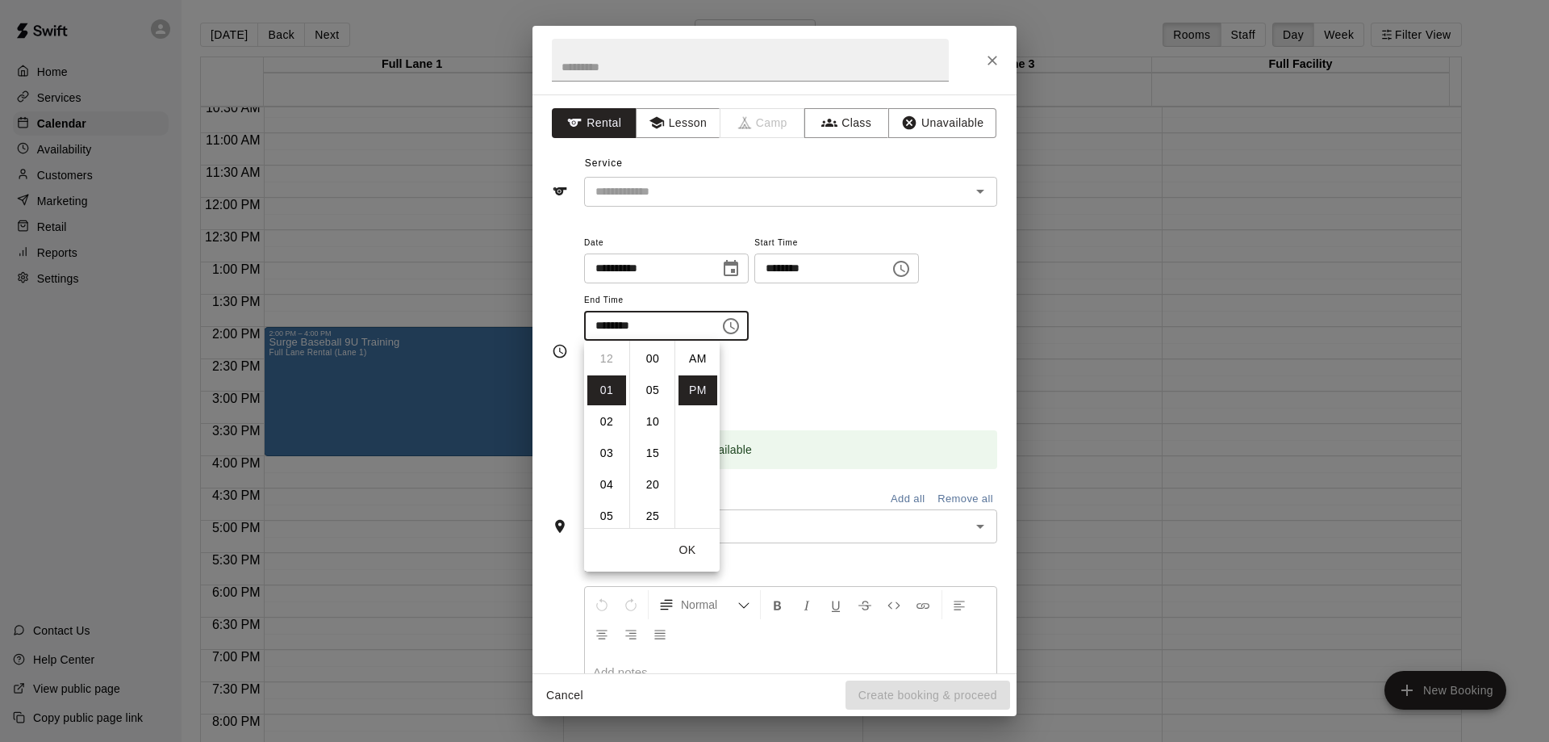
scroll to position [29, 0]
click at [607, 389] on li "02" at bounding box center [606, 390] width 39 height 30
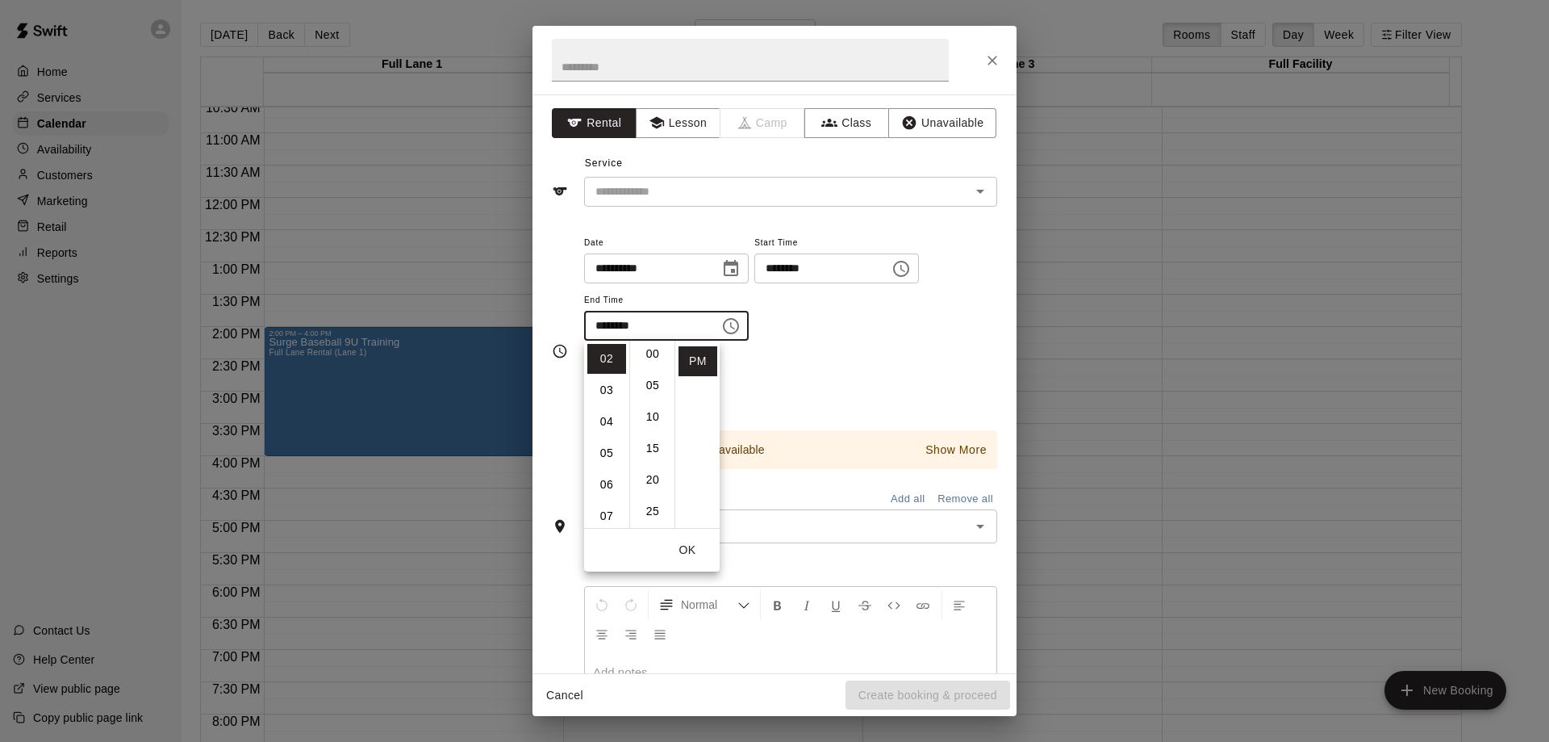
scroll to position [0, 0]
click at [650, 361] on li "00" at bounding box center [652, 359] width 39 height 30
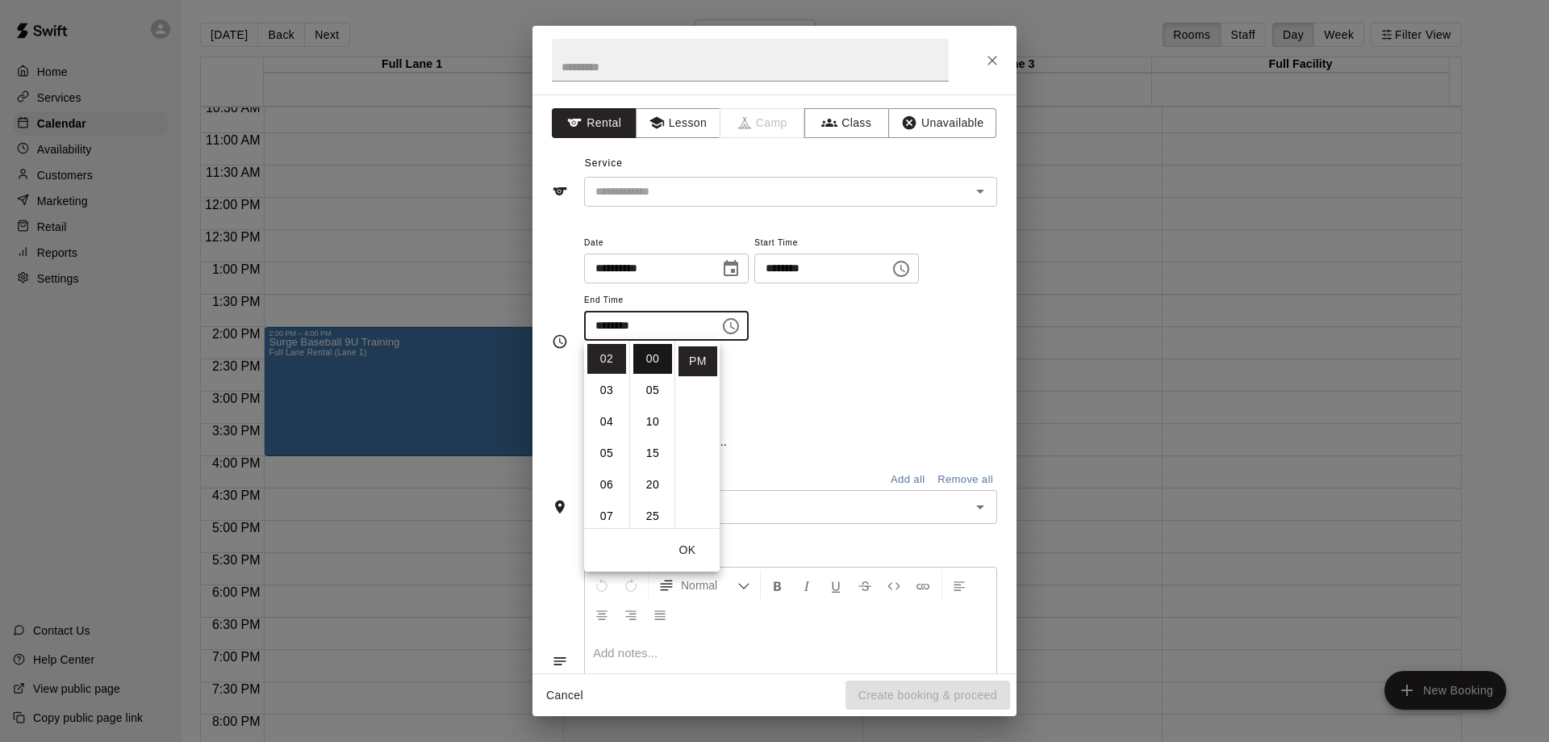
type input "********"
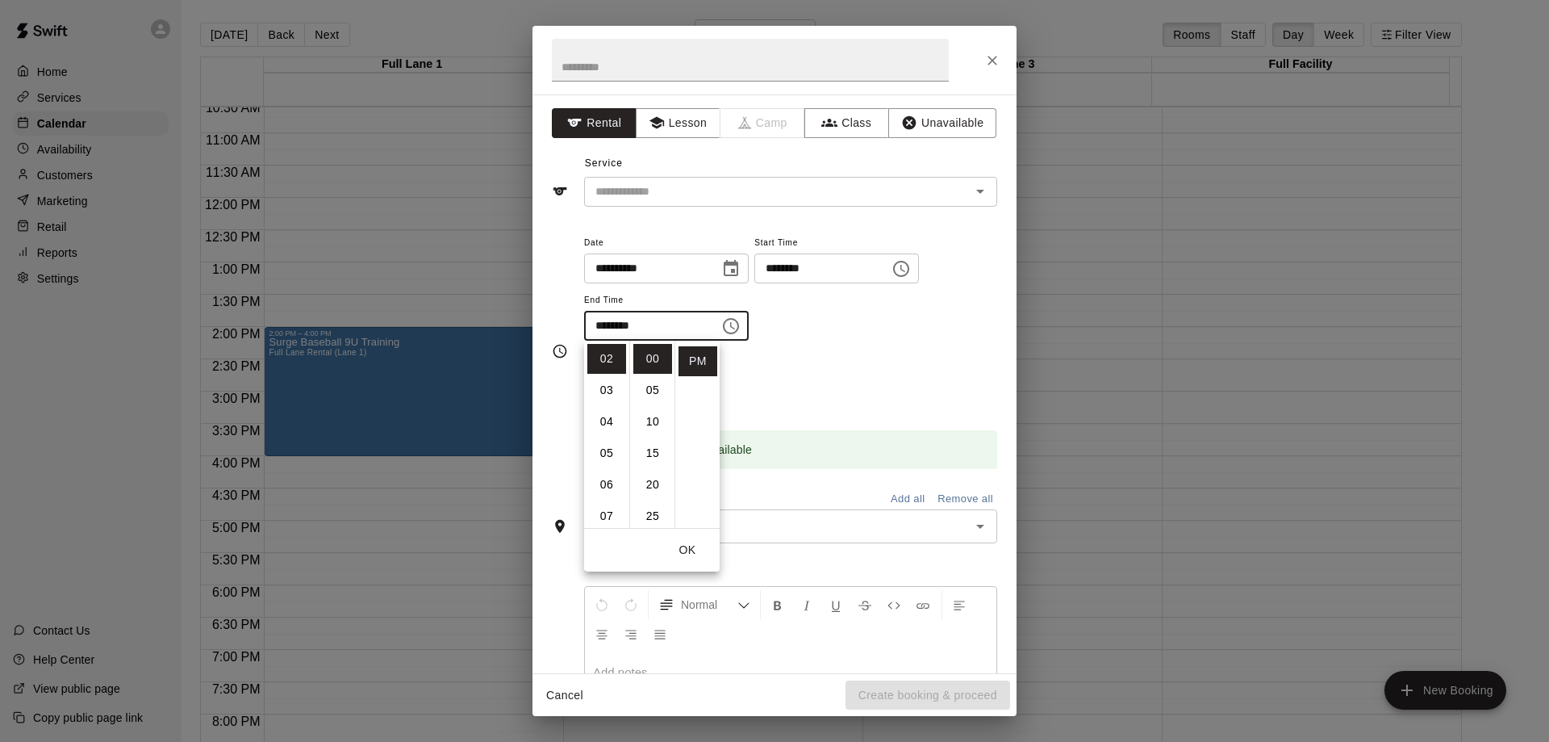
click at [862, 344] on div "**********" at bounding box center [790, 294] width 413 height 125
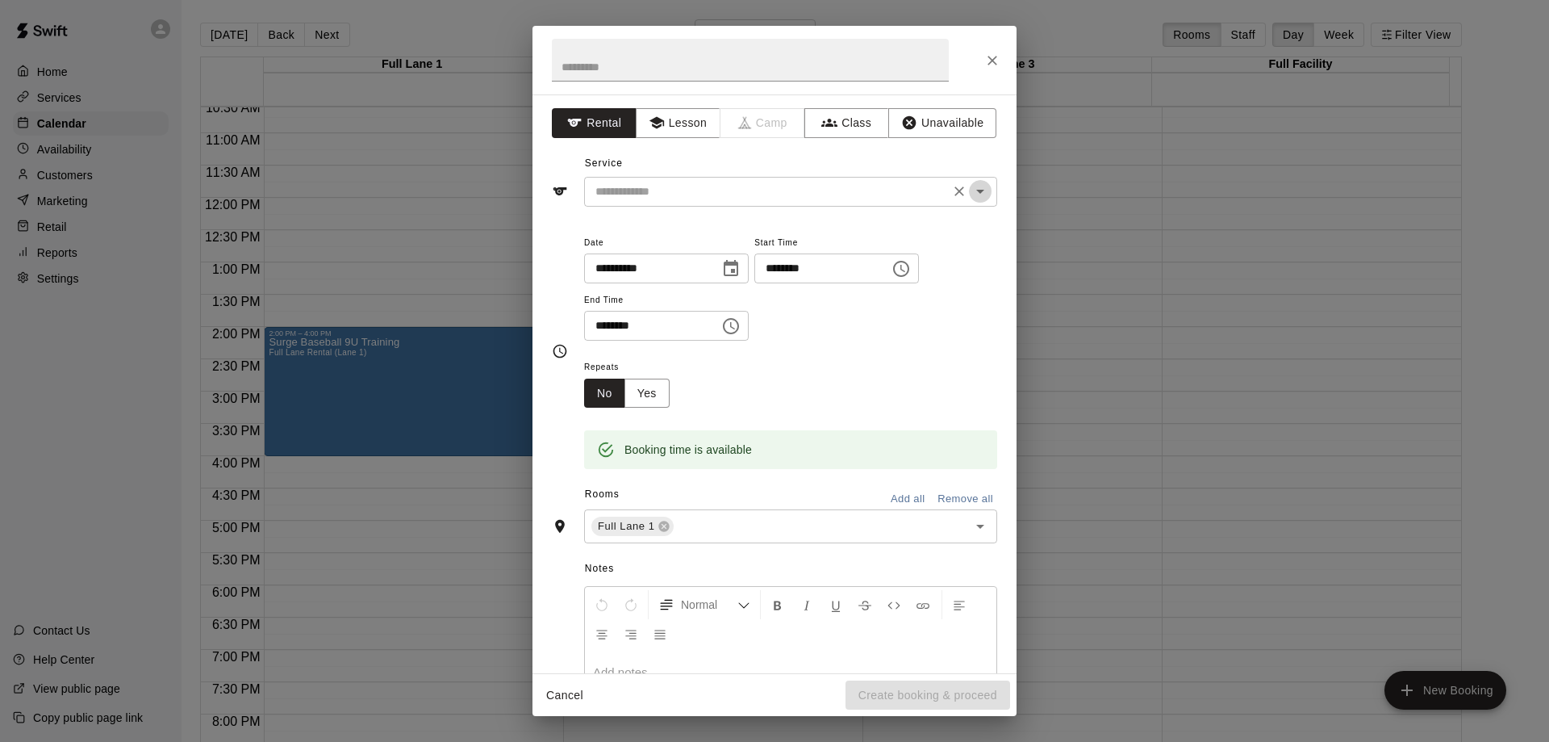
click at [976, 192] on icon "Open" at bounding box center [980, 192] width 8 height 4
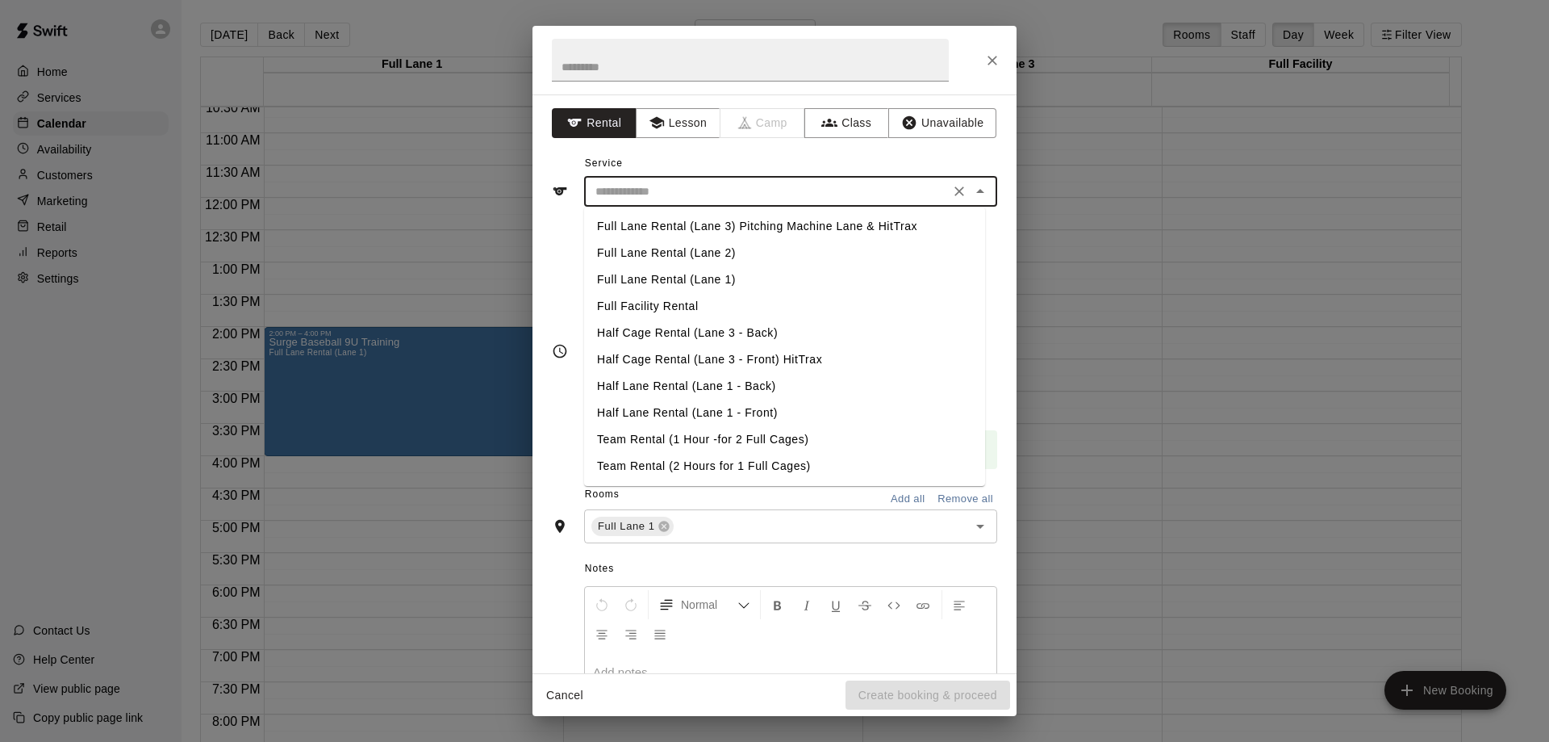
click at [684, 277] on li "Full Lane Rental (Lane 1)" at bounding box center [784, 279] width 401 height 27
type input "**********"
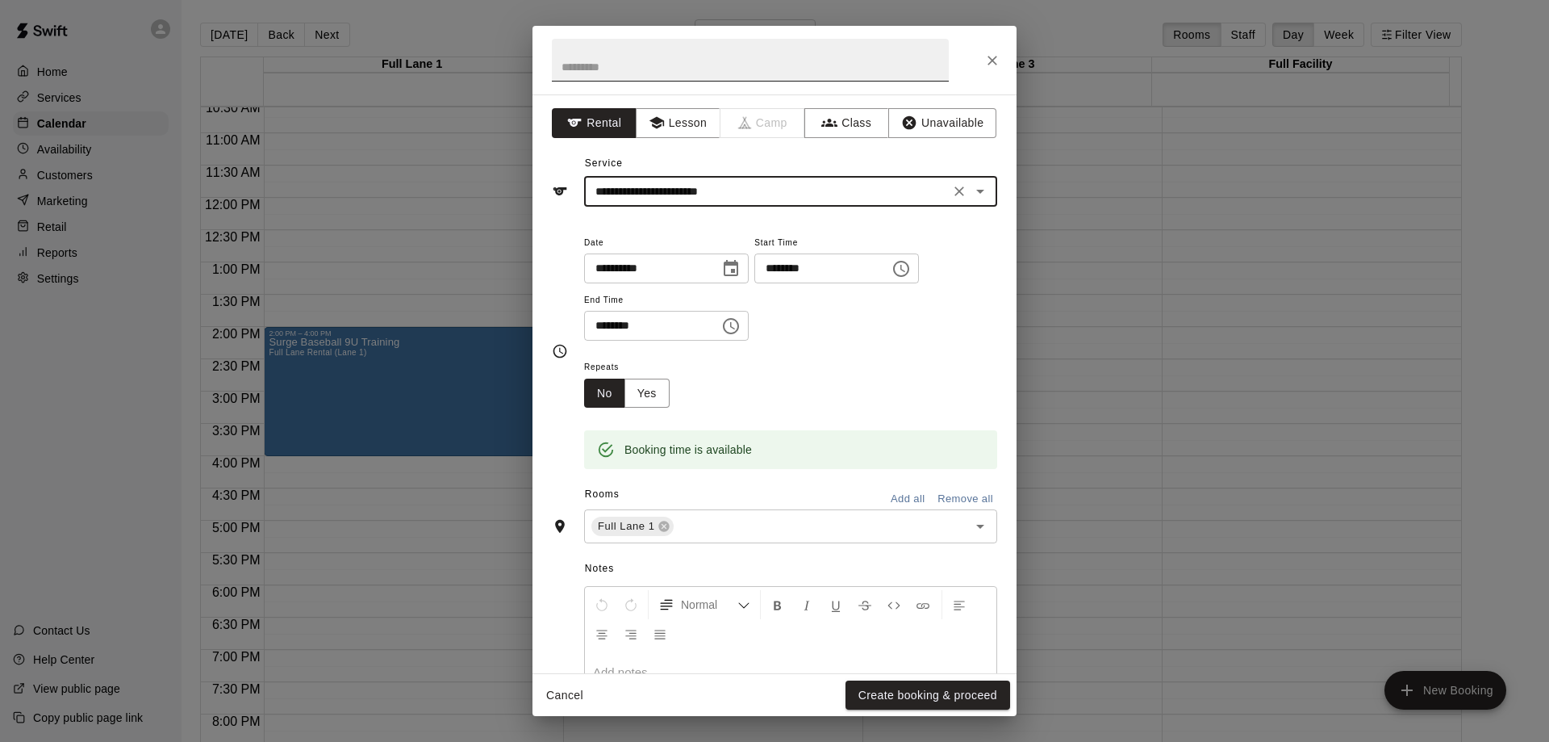
click at [612, 69] on input "text" at bounding box center [750, 60] width 397 height 43
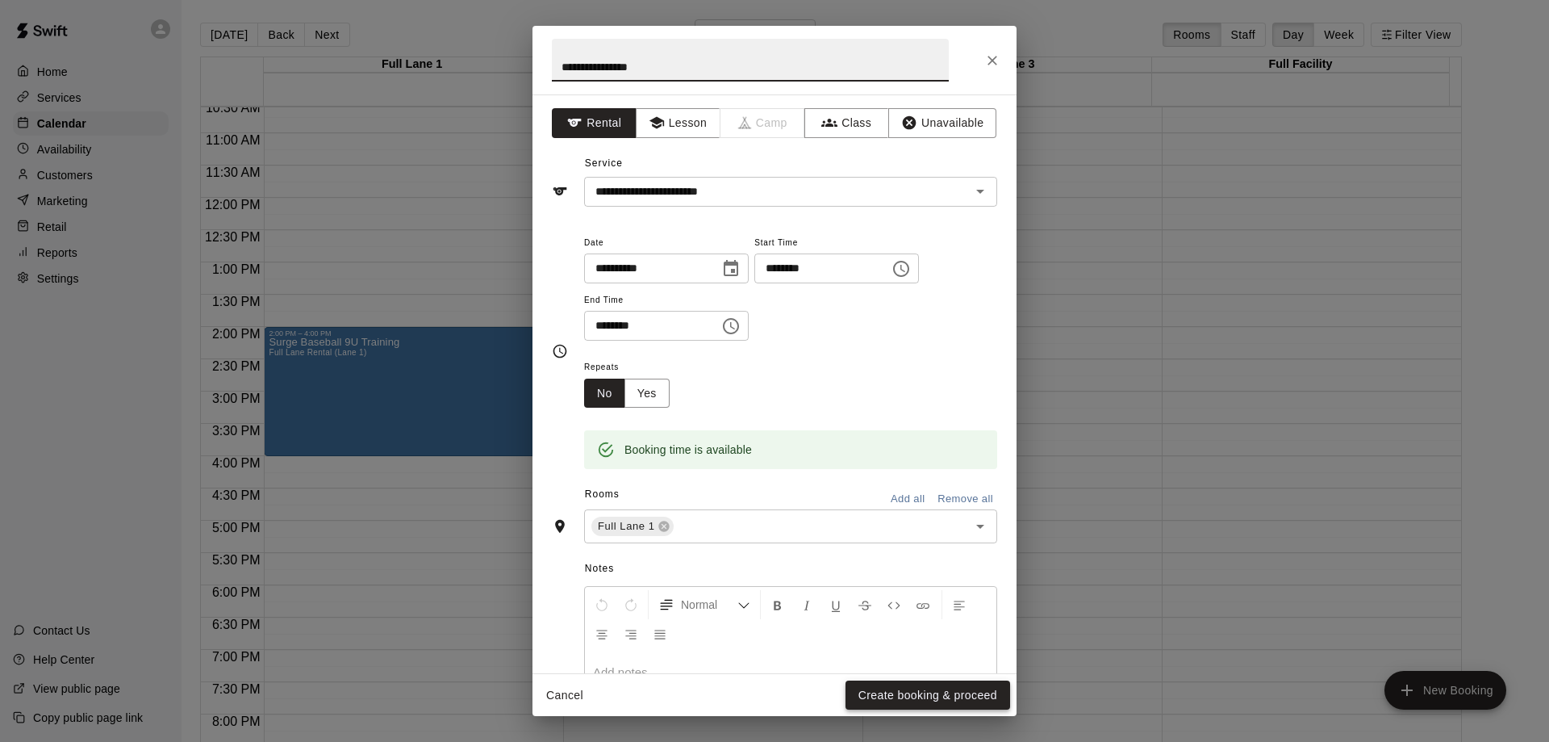
type input "**********"
click at [951, 692] on button "Create booking & proceed" at bounding box center [928, 695] width 165 height 30
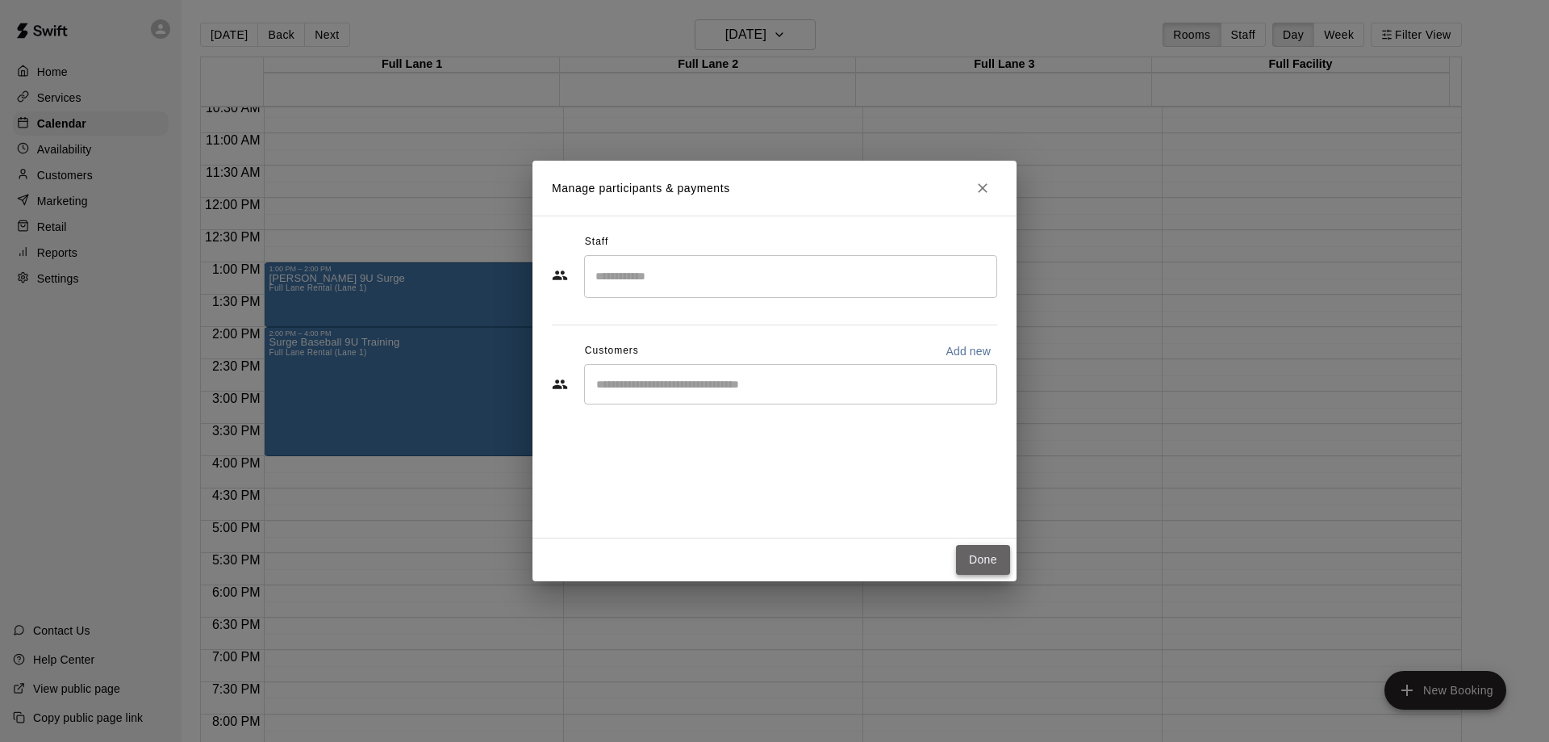
click at [982, 555] on button "Done" at bounding box center [983, 560] width 54 height 30
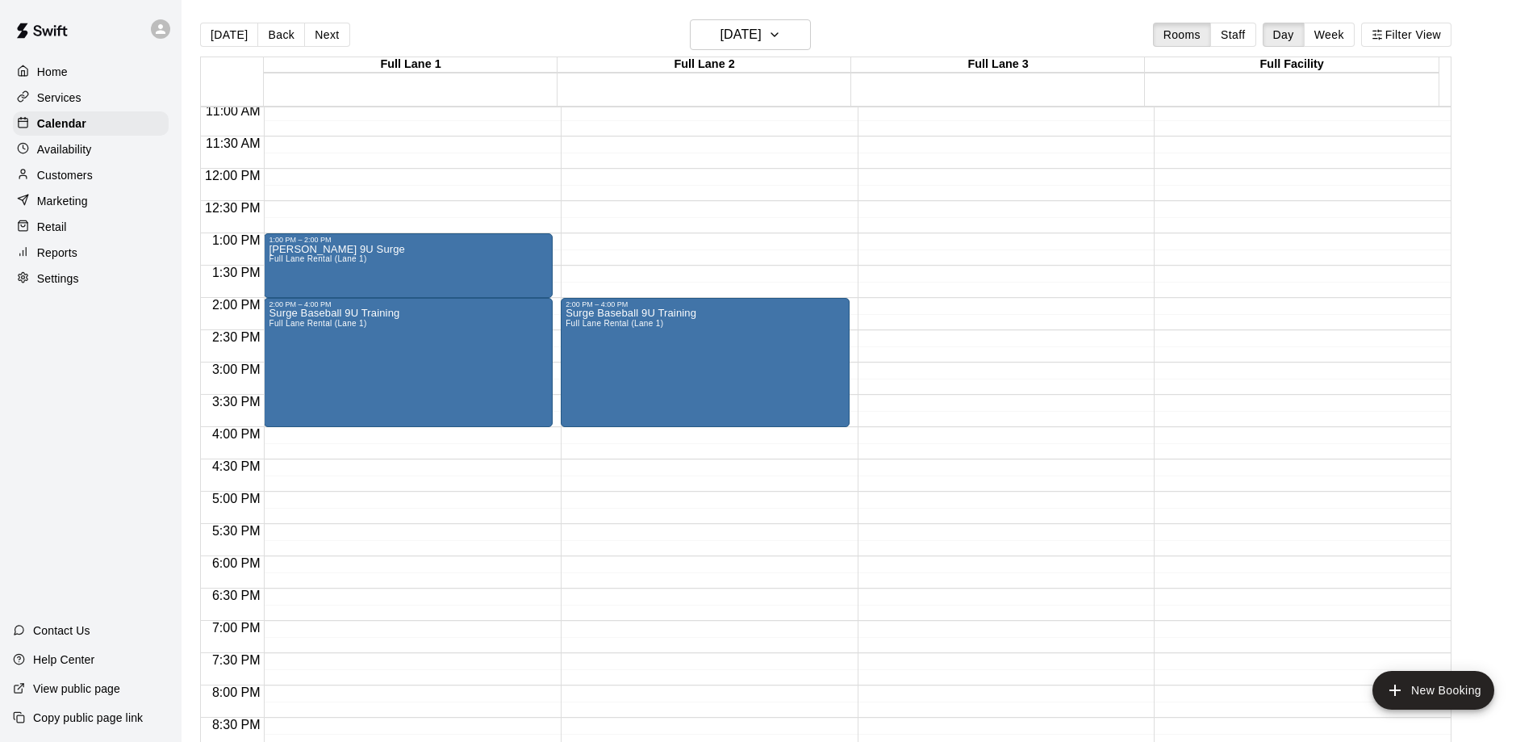
scroll to position [684, 0]
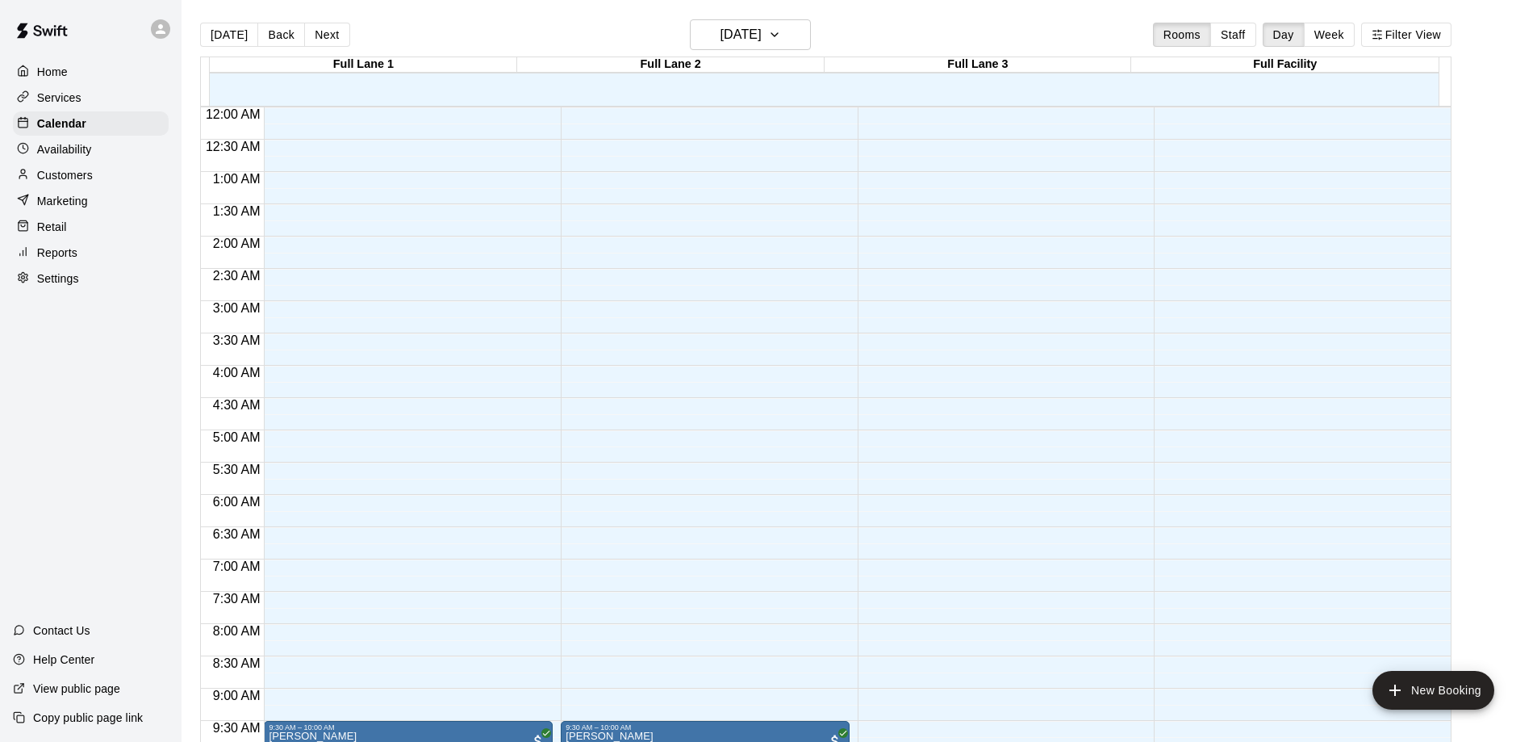
scroll to position [848, 0]
